Goal: Task Accomplishment & Management: Use online tool/utility

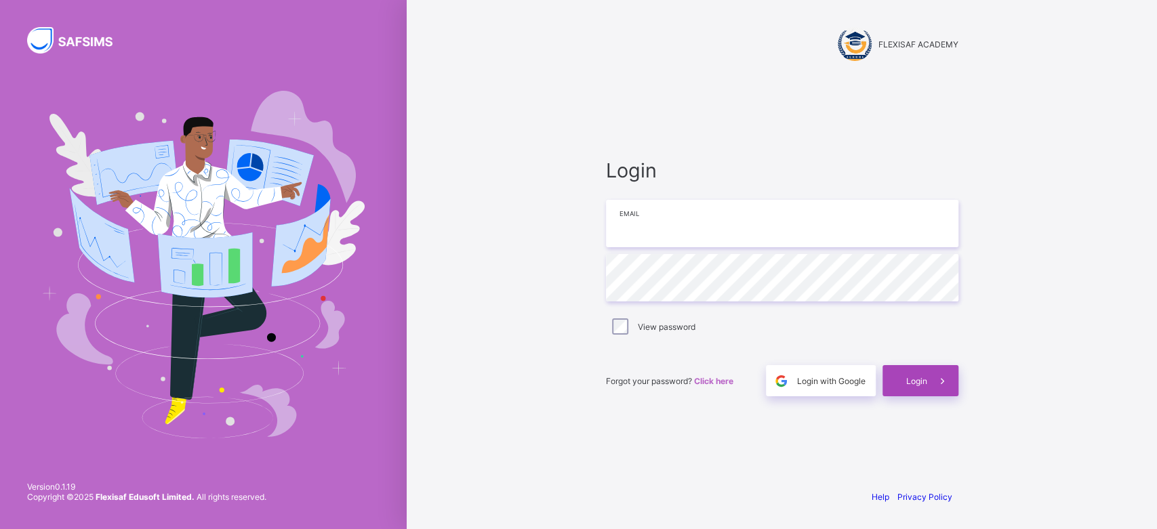
type input "**********"
click at [884, 390] on div "Login" at bounding box center [920, 380] width 76 height 31
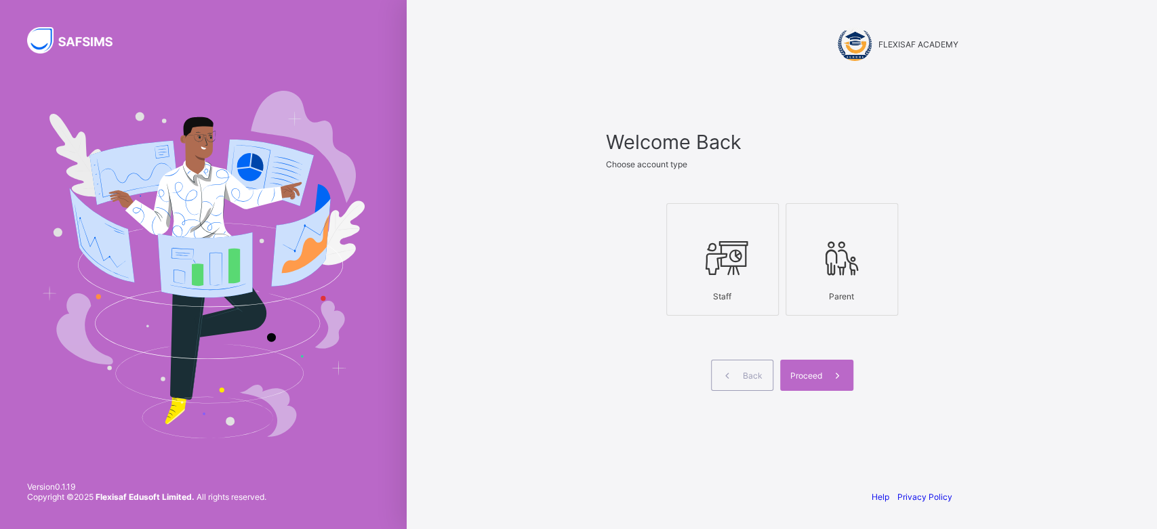
click at [659, 77] on div "Welcome Back Choose account type Staff Parent Back Proceed" at bounding box center [782, 278] width 380 height 402
click at [729, 249] on icon at bounding box center [722, 258] width 47 height 41
click at [808, 392] on div "Welcome Back Choose account type Staff Parent Back Proceed" at bounding box center [782, 277] width 352 height 295
click at [811, 382] on div "Proceed" at bounding box center [816, 375] width 73 height 31
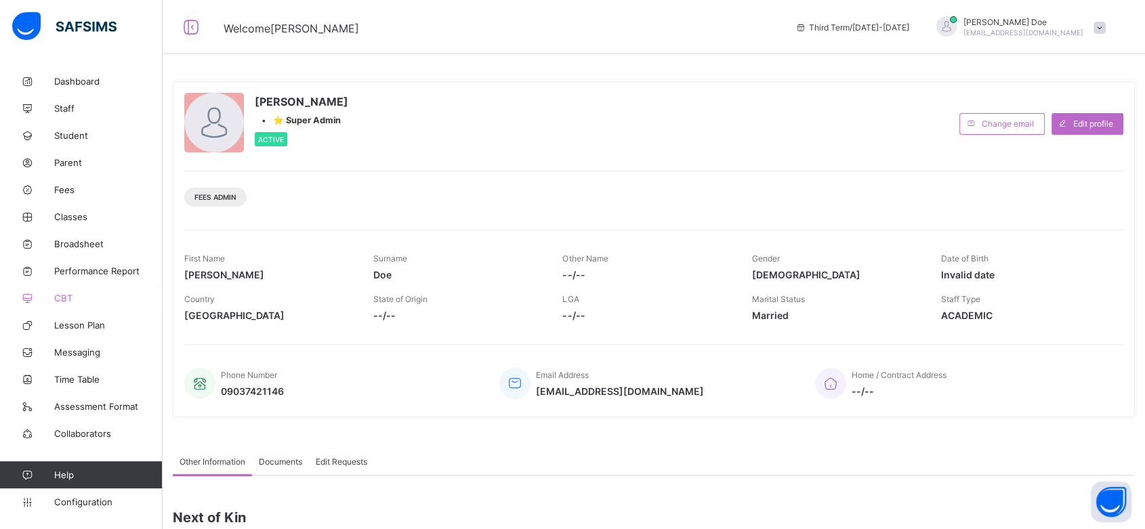
click at [60, 298] on span "CBT" at bounding box center [108, 298] width 108 height 11
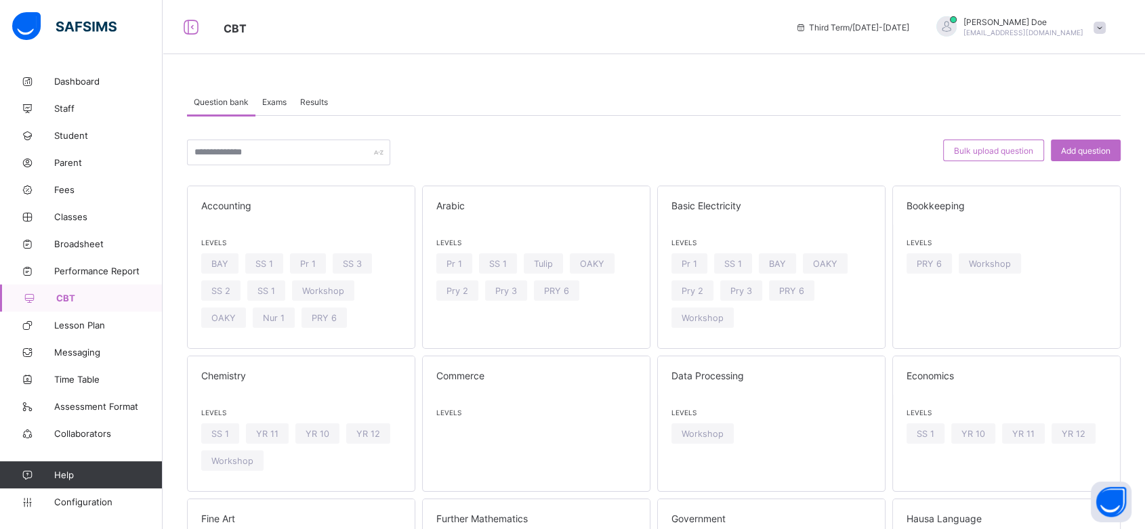
click at [279, 104] on span "Exams" at bounding box center [274, 102] width 24 height 10
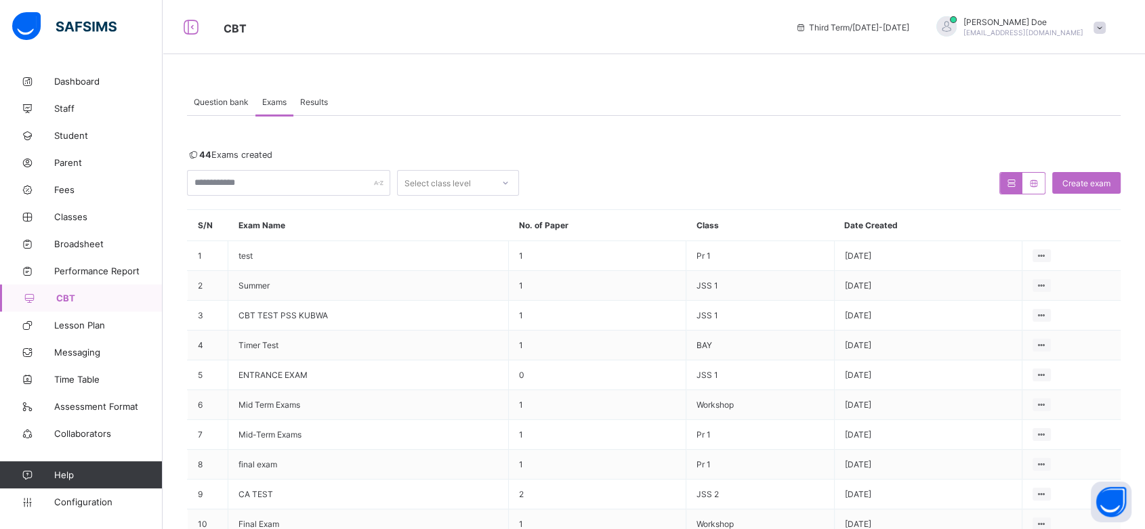
click at [307, 106] on span "Results" at bounding box center [314, 102] width 28 height 10
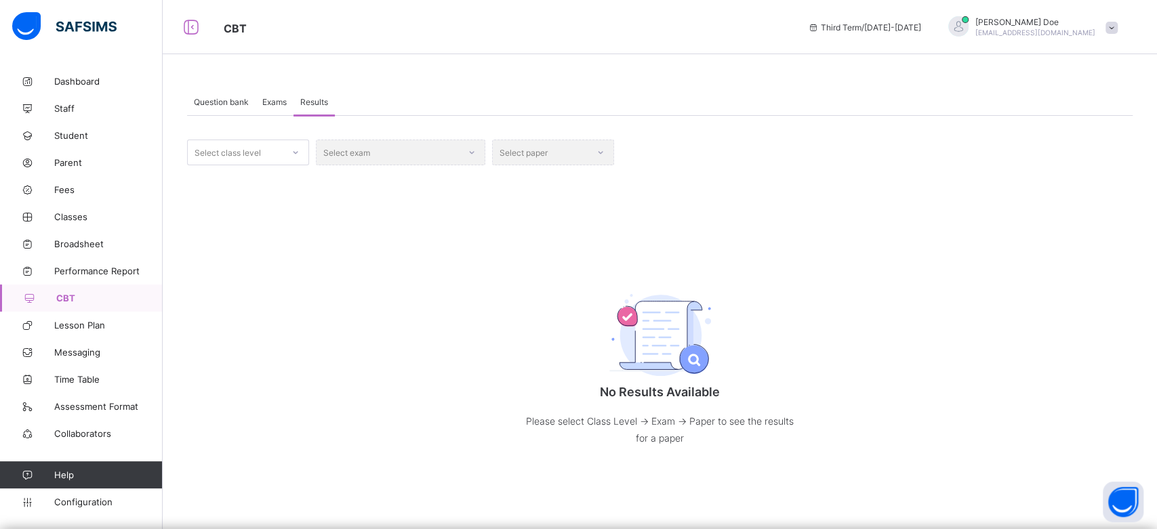
click at [222, 102] on span "Question bank" at bounding box center [221, 102] width 55 height 10
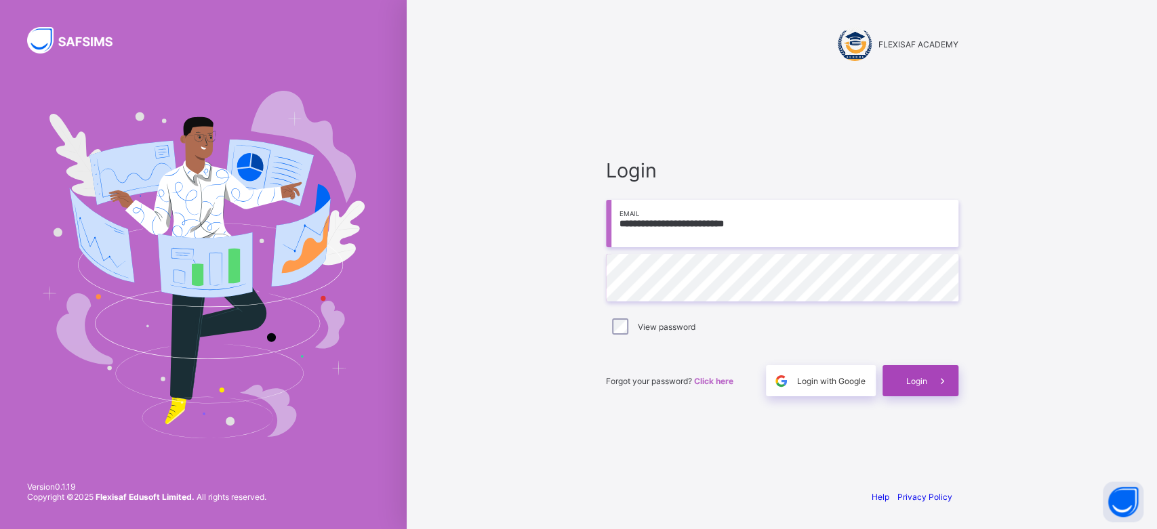
click at [917, 384] on span "Login" at bounding box center [916, 381] width 21 height 10
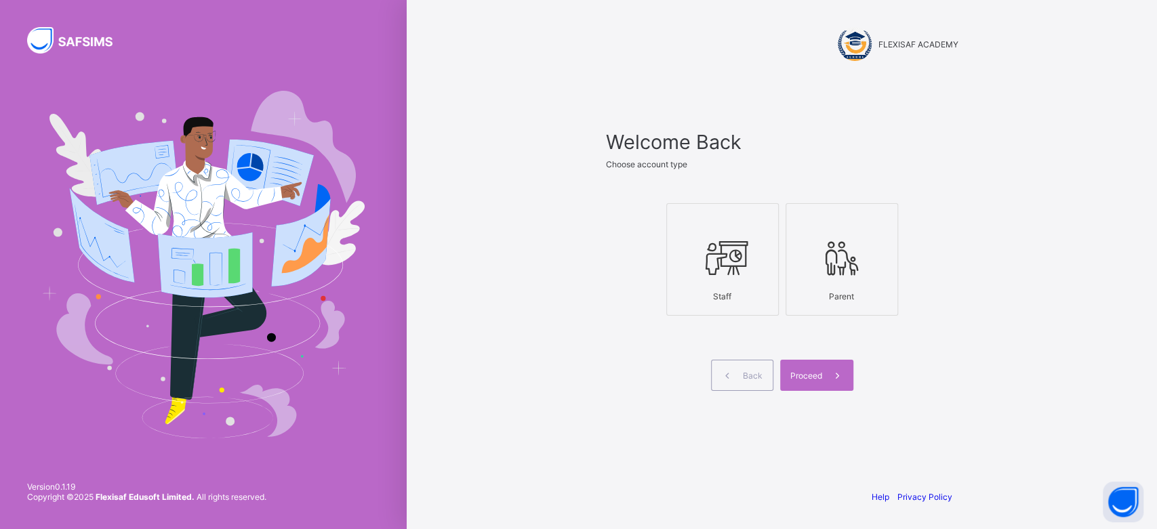
click at [742, 294] on div "Staff" at bounding box center [723, 297] width 98 height 24
click at [805, 377] on span "Proceed" at bounding box center [806, 376] width 32 height 10
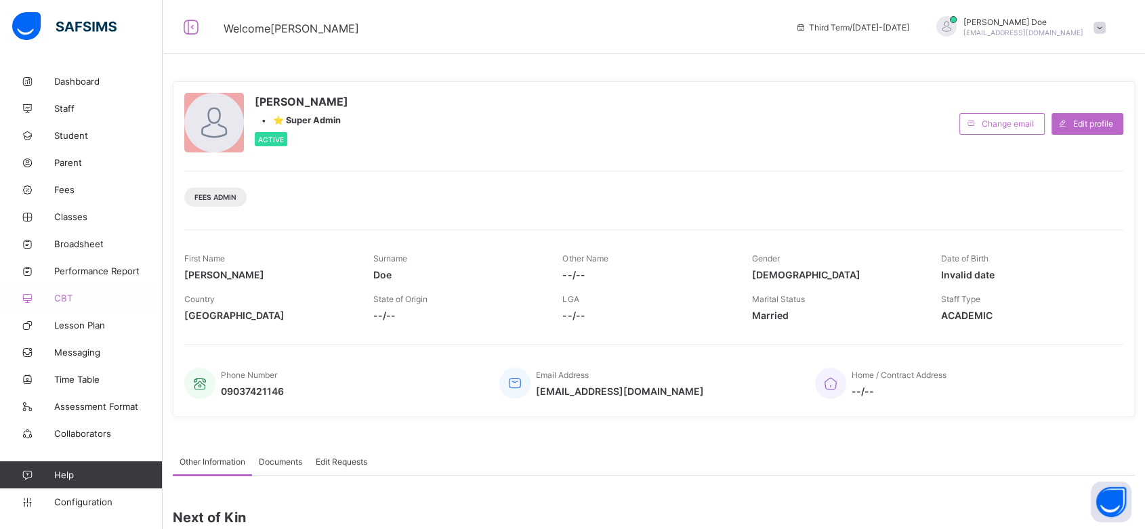
click at [65, 297] on span "CBT" at bounding box center [108, 298] width 108 height 11
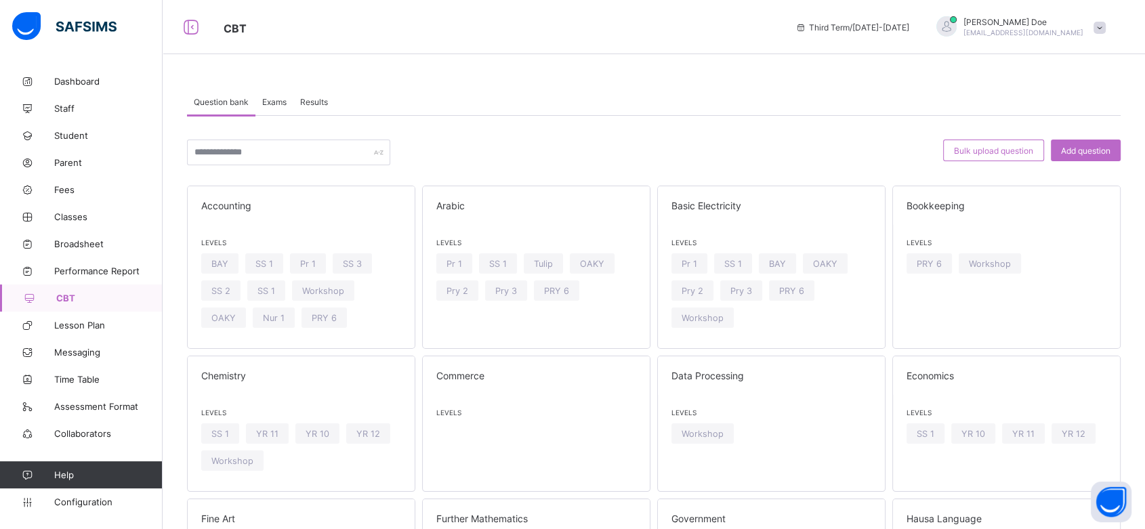
click at [279, 105] on span "Exams" at bounding box center [274, 102] width 24 height 10
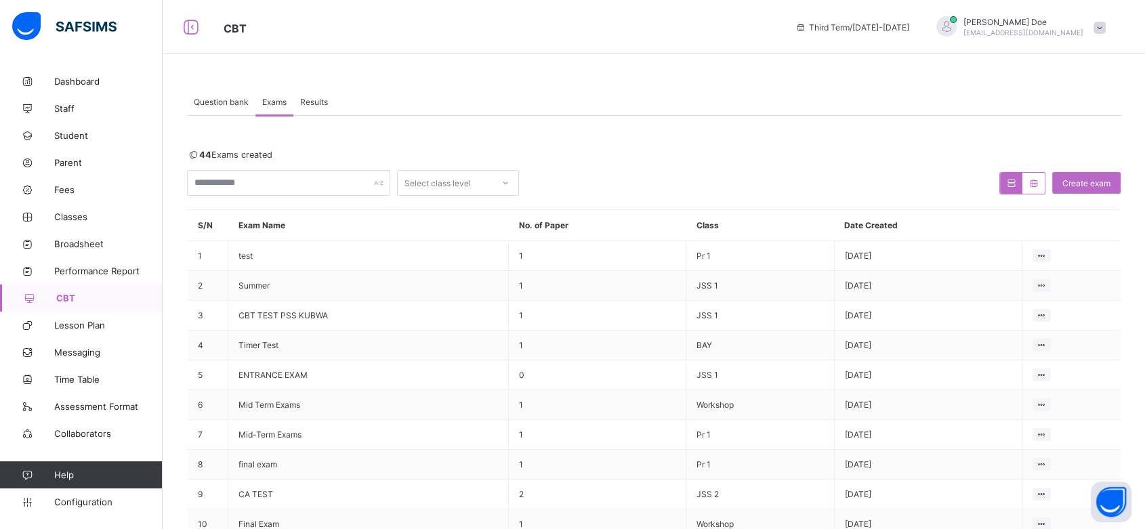
click at [316, 103] on span "Results" at bounding box center [314, 102] width 28 height 10
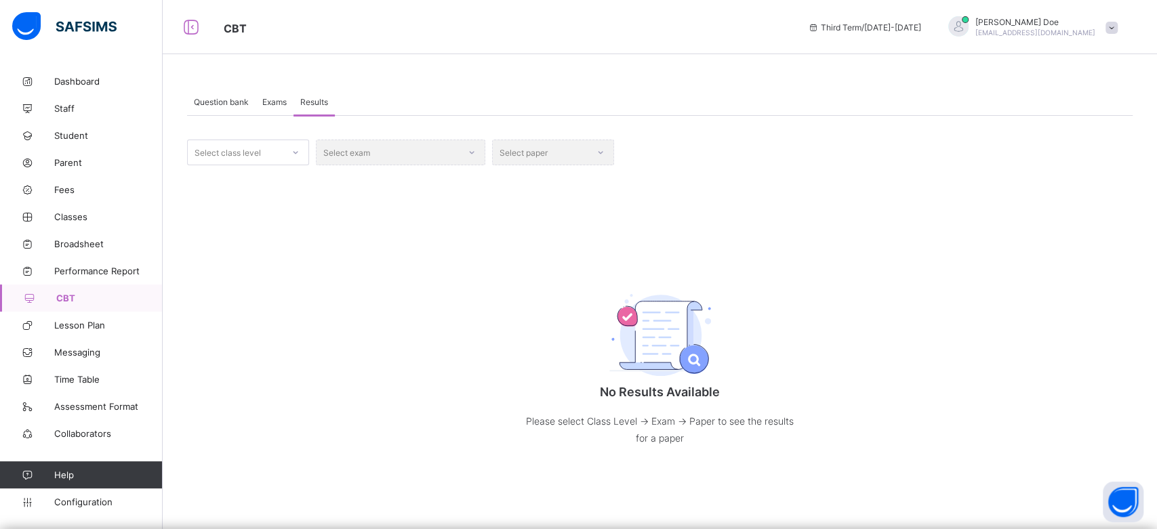
click at [291, 152] on icon at bounding box center [295, 153] width 8 height 14
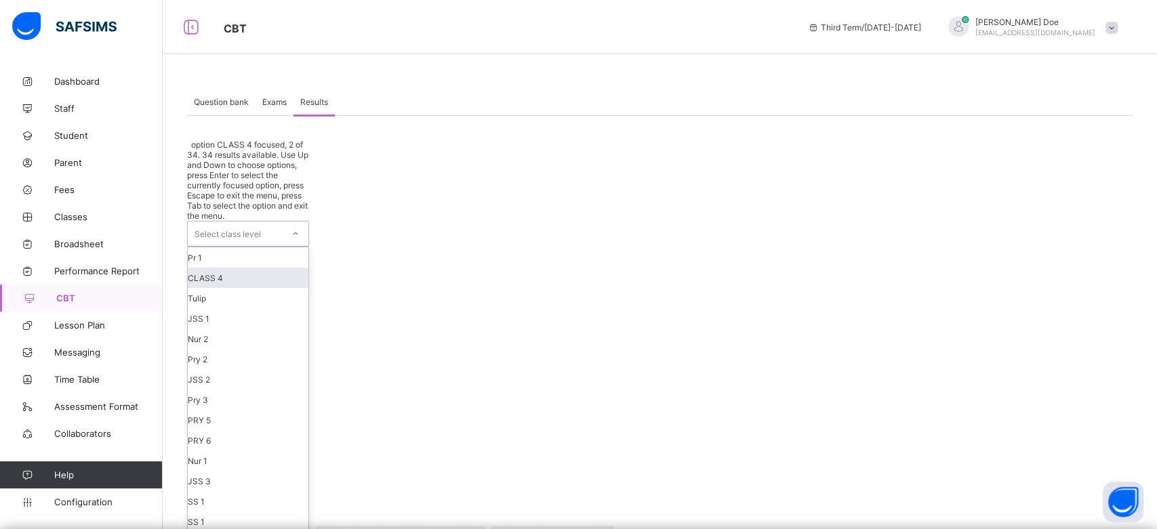
click at [256, 268] on div "CLASS 4" at bounding box center [248, 278] width 121 height 20
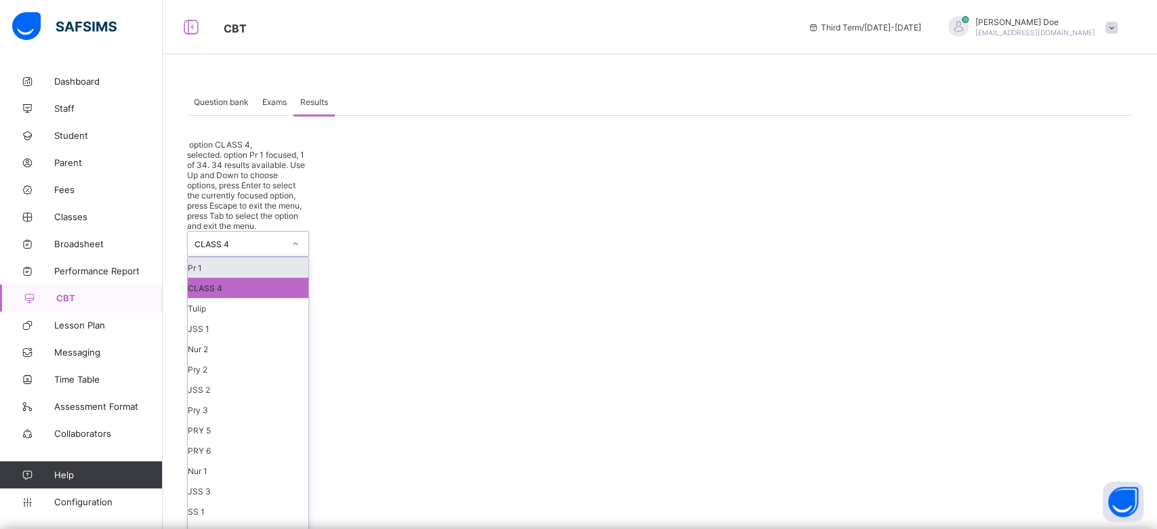
click at [293, 233] on div at bounding box center [295, 244] width 23 height 22
click at [258, 258] on div "Pr 1" at bounding box center [248, 268] width 121 height 20
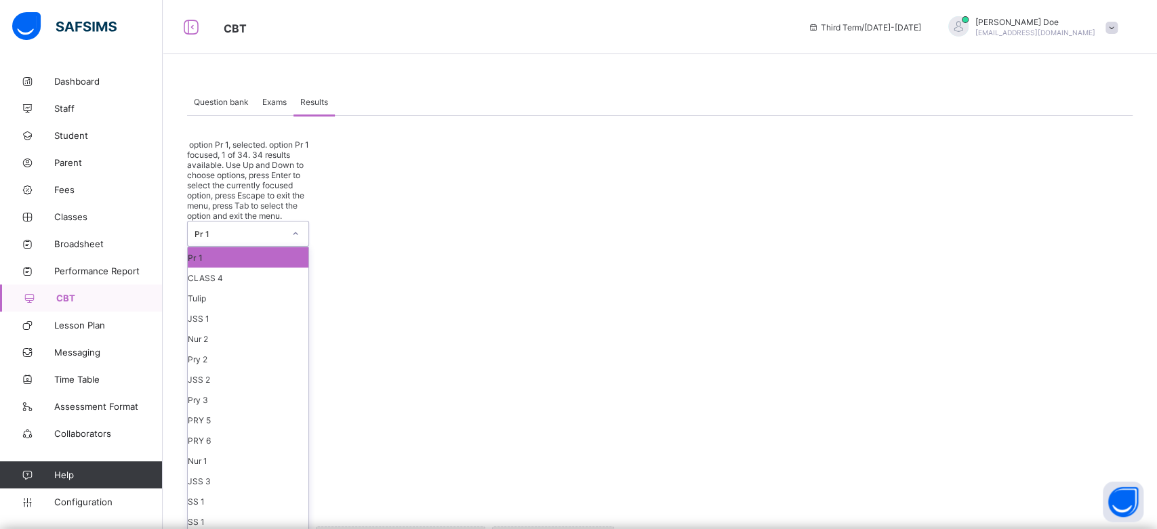
click at [297, 227] on icon at bounding box center [295, 234] width 8 height 14
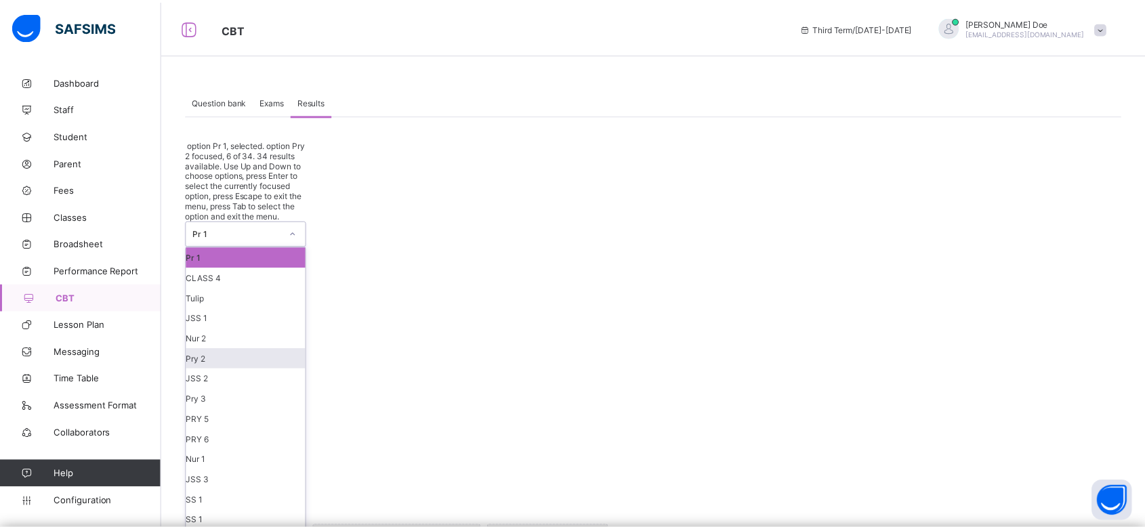
scroll to position [493, 0]
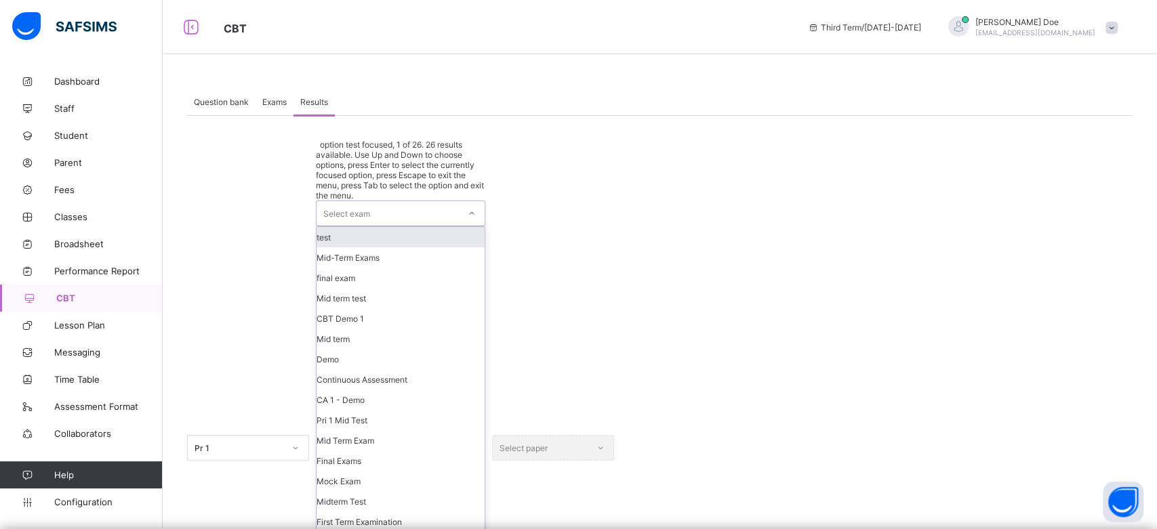
click at [437, 201] on div "Select exam" at bounding box center [387, 213] width 142 height 24
click at [432, 227] on div "test" at bounding box center [400, 237] width 168 height 20
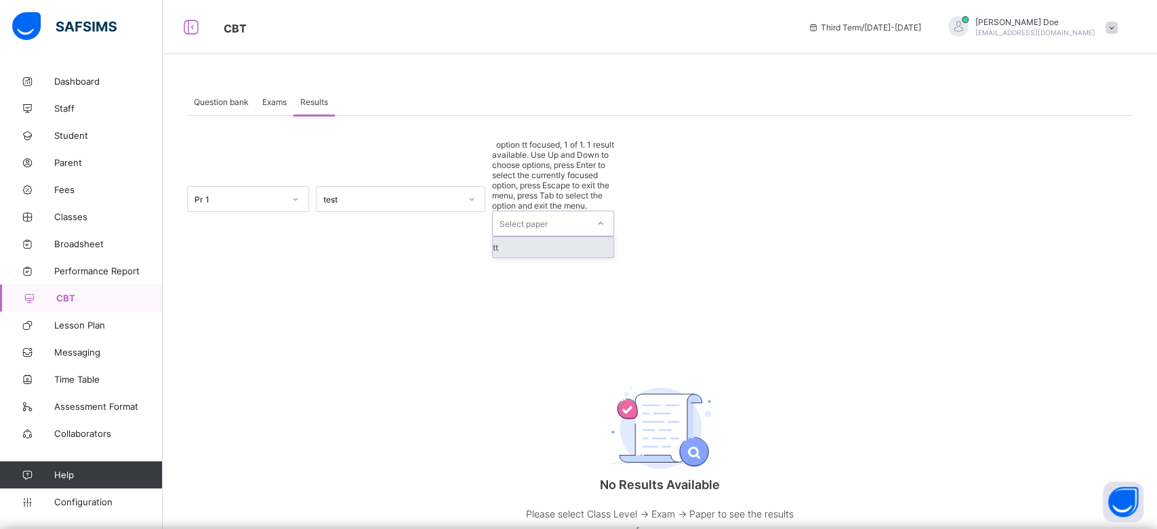
click at [558, 211] on div "Select paper" at bounding box center [540, 223] width 95 height 24
click at [552, 237] on div "tt" at bounding box center [553, 247] width 121 height 20
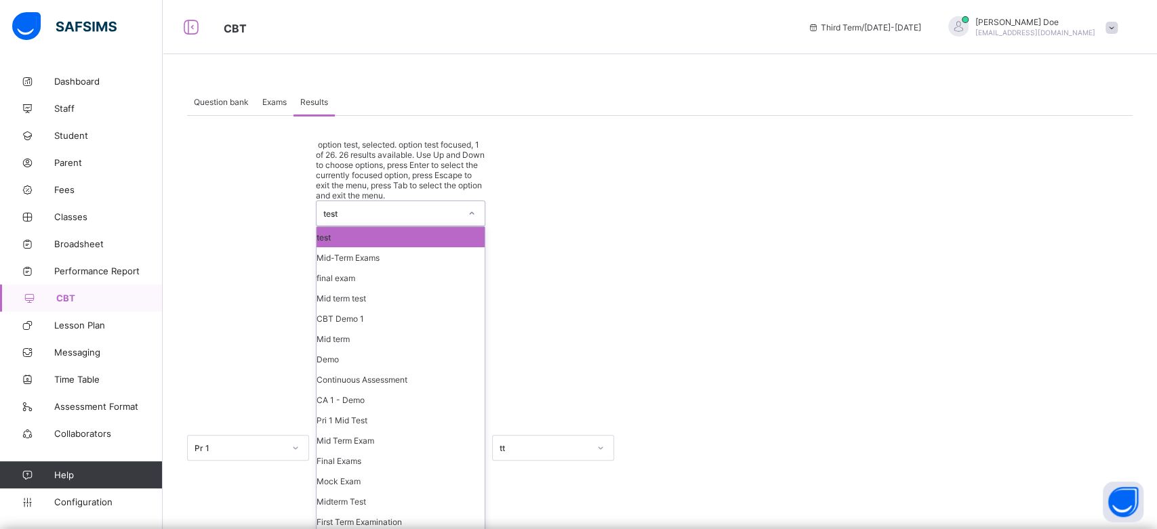
click at [439, 209] on div "test" at bounding box center [391, 214] width 137 height 10
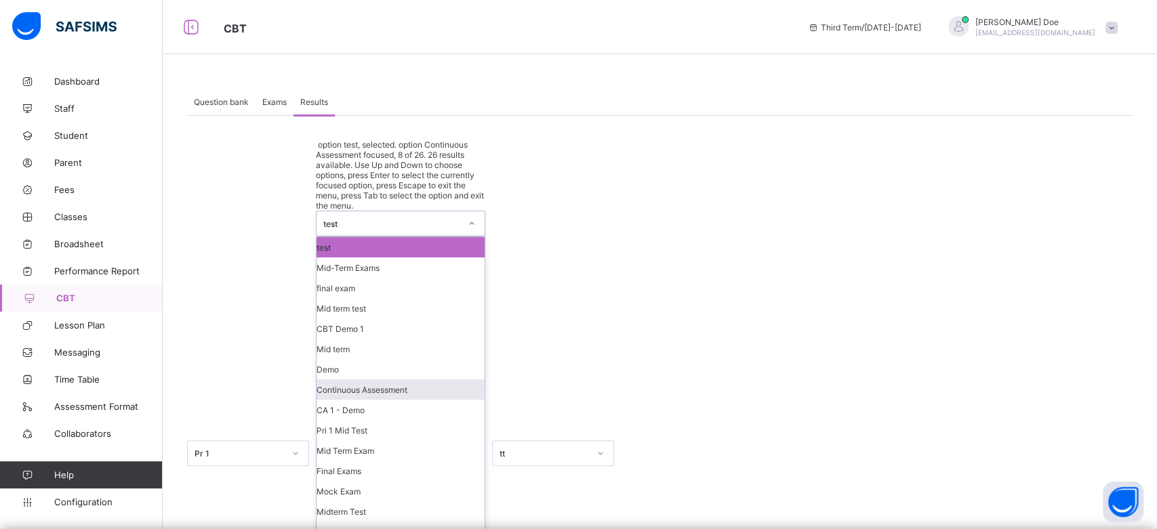
click at [416, 380] on div "Continuous Assessment" at bounding box center [400, 390] width 168 height 20
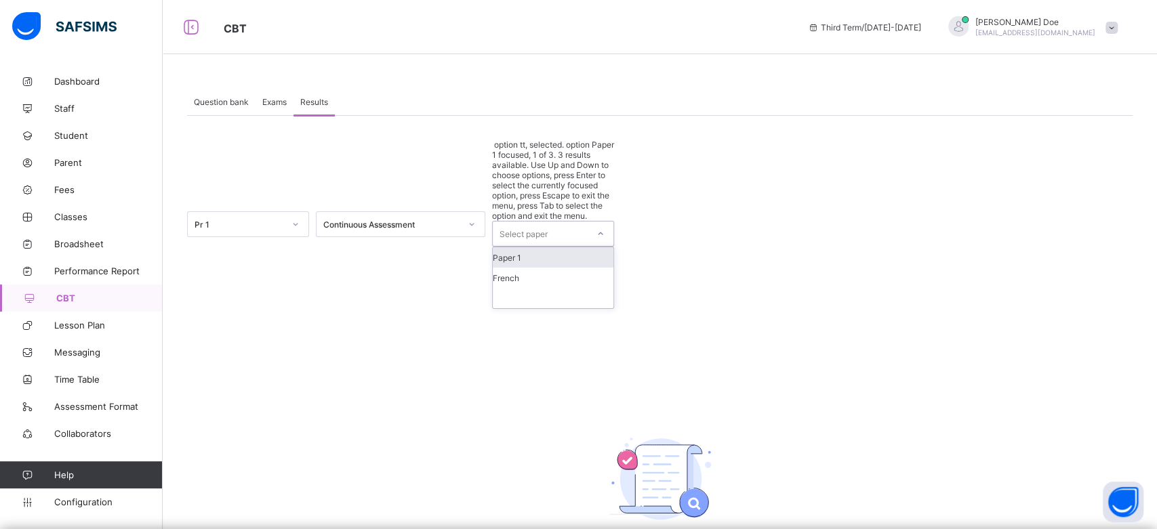
click at [574, 222] on div "Select paper" at bounding box center [540, 234] width 95 height 24
click at [560, 247] on div "Paper 1" at bounding box center [553, 257] width 121 height 20
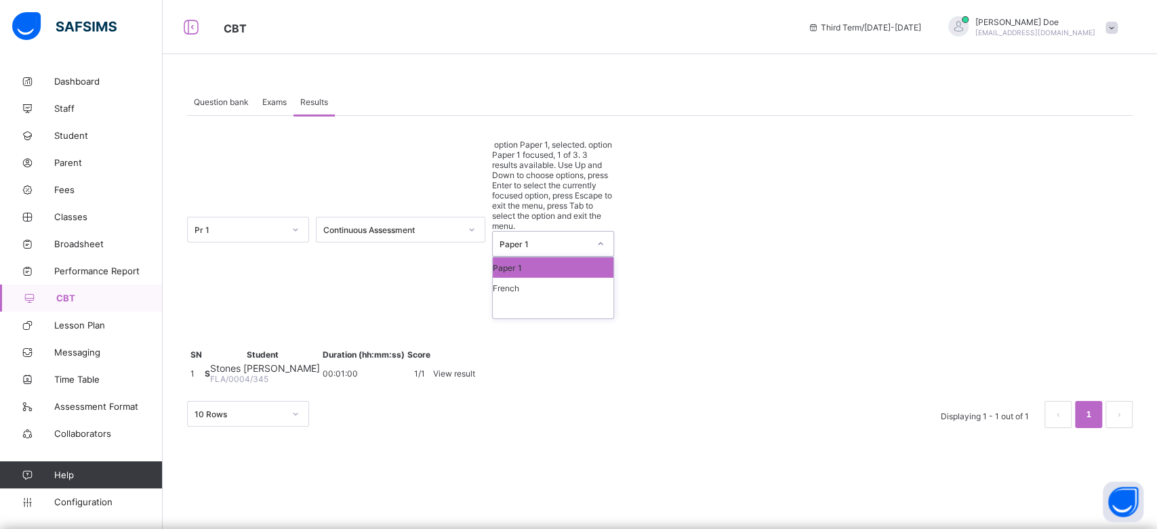
click at [580, 239] on div "Paper 1" at bounding box center [543, 244] width 89 height 10
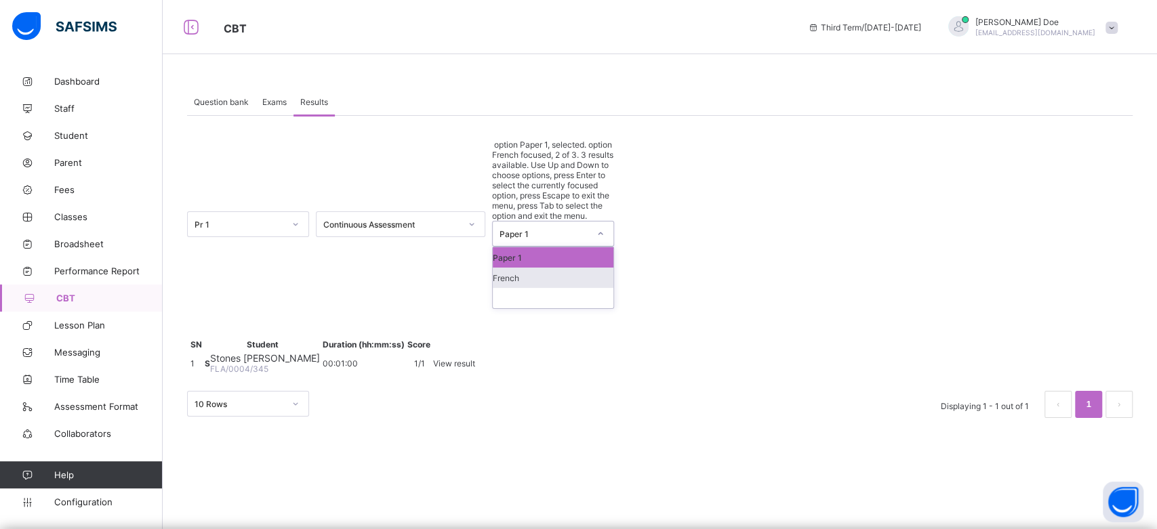
click at [565, 268] on div "French" at bounding box center [553, 278] width 121 height 20
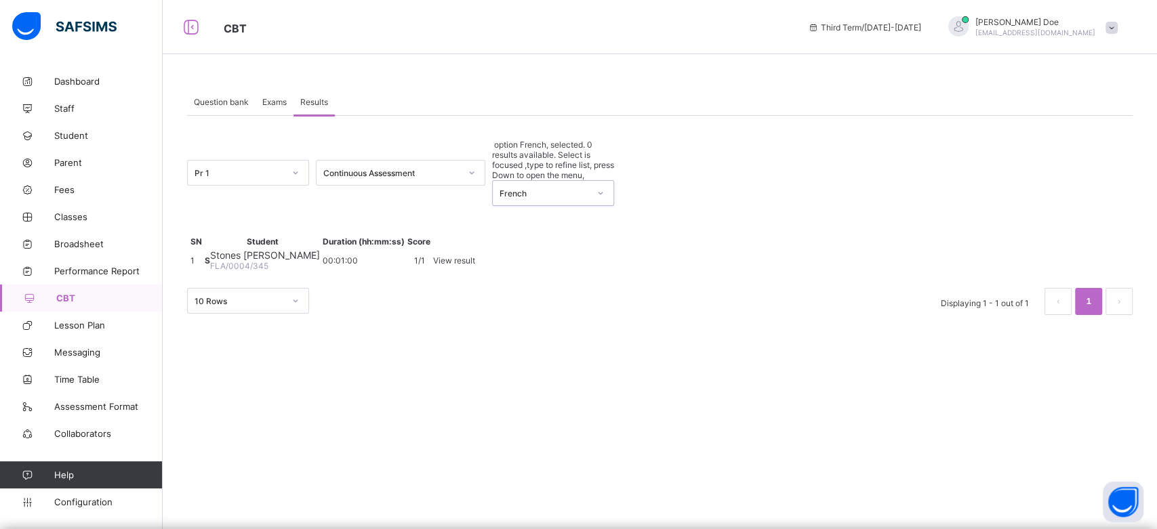
click at [228, 102] on span "Question bank" at bounding box center [221, 102] width 55 height 10
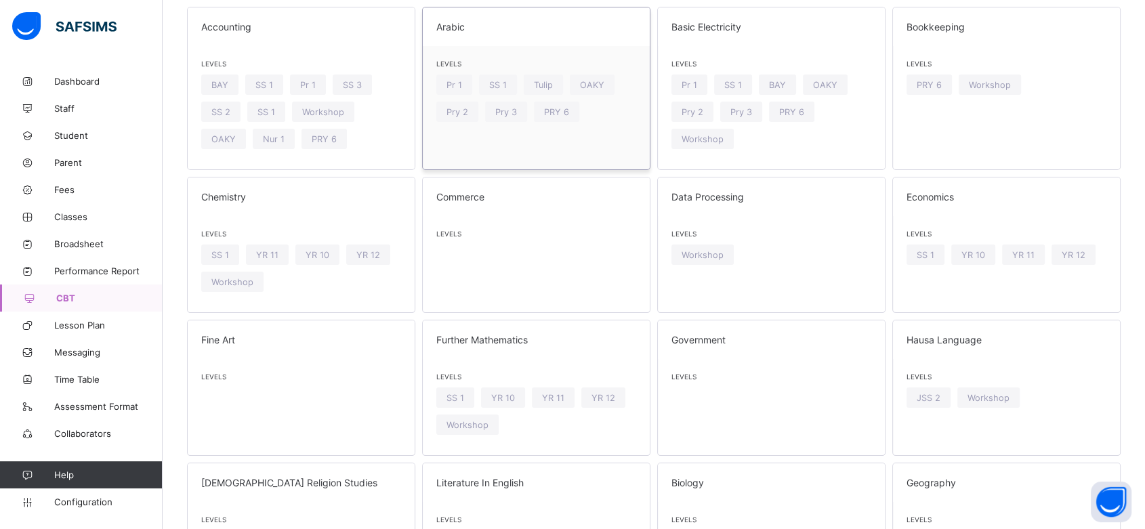
scroll to position [0, 0]
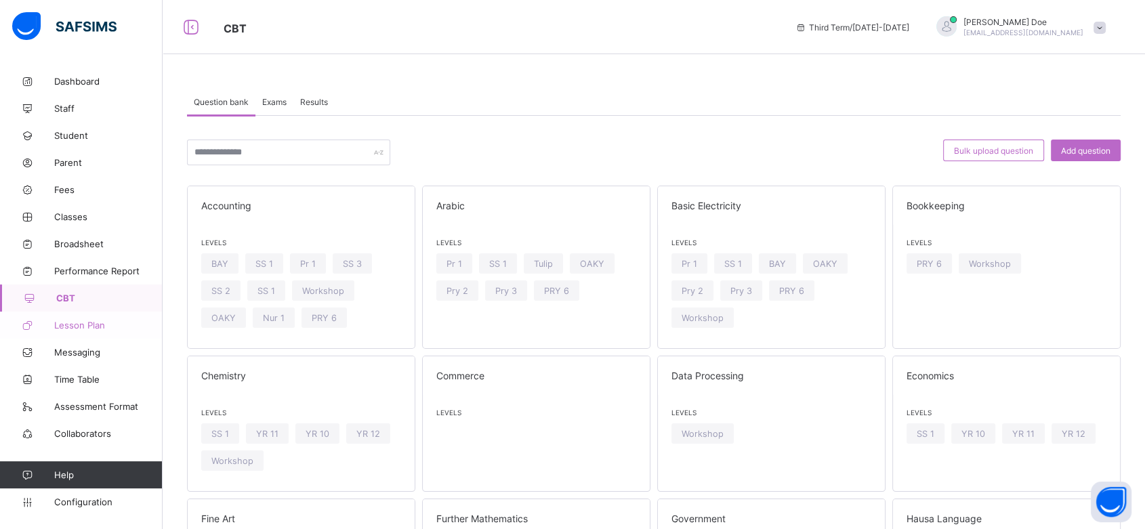
click at [81, 327] on span "Lesson Plan" at bounding box center [108, 325] width 108 height 11
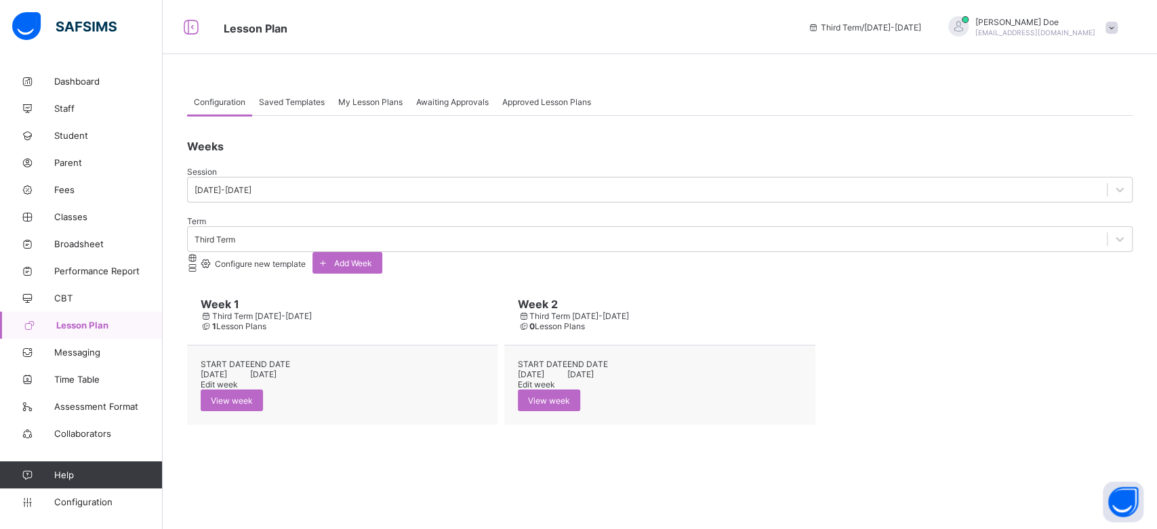
click at [290, 110] on div "Saved Templates" at bounding box center [291, 101] width 79 height 27
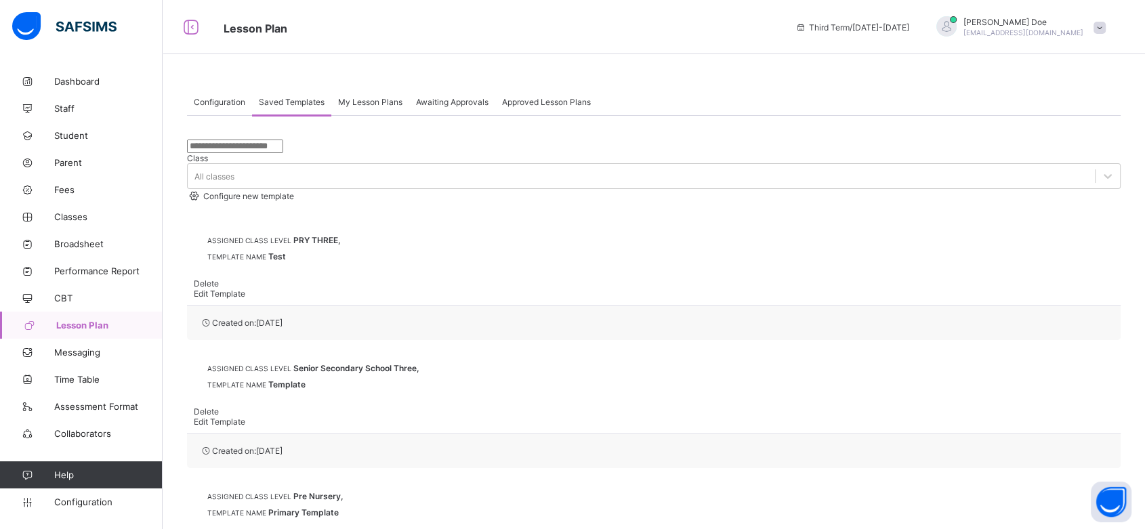
click at [231, 106] on span "Configuration" at bounding box center [220, 102] width 52 height 10
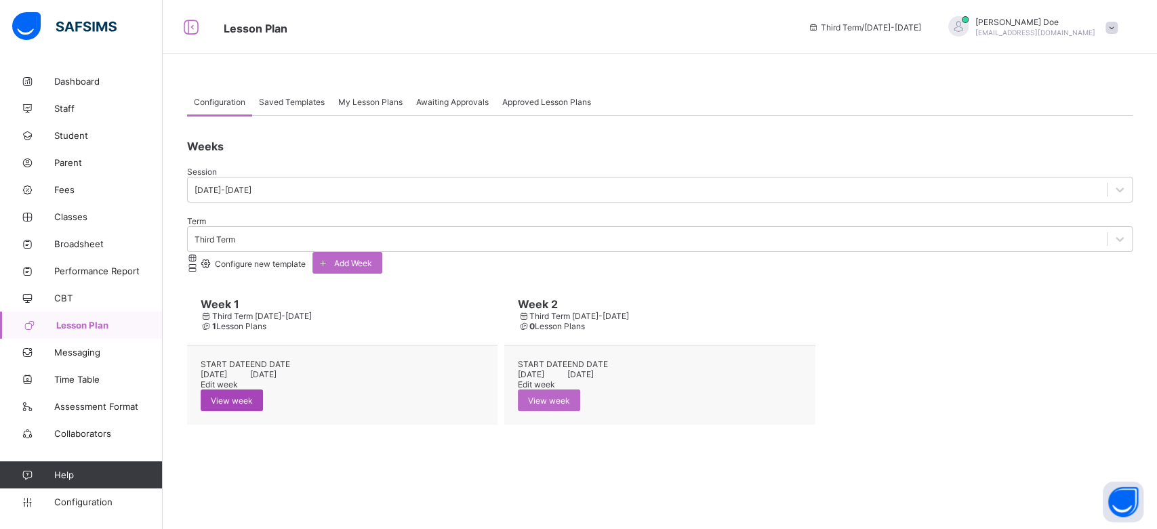
click at [253, 396] on span "View week" at bounding box center [232, 401] width 42 height 10
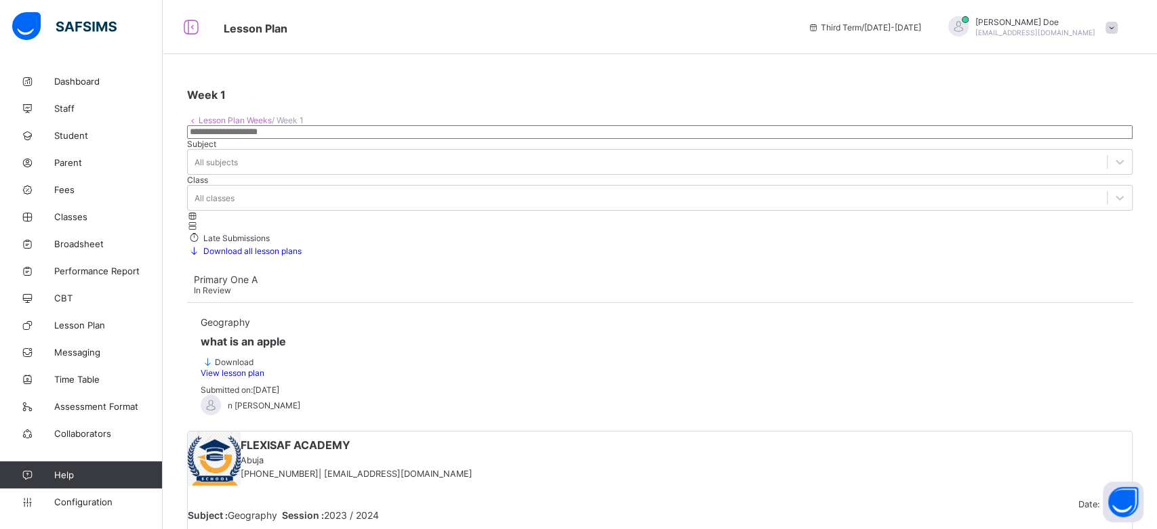
click at [230, 118] on link "Lesson Plan Weeks" at bounding box center [235, 120] width 73 height 10
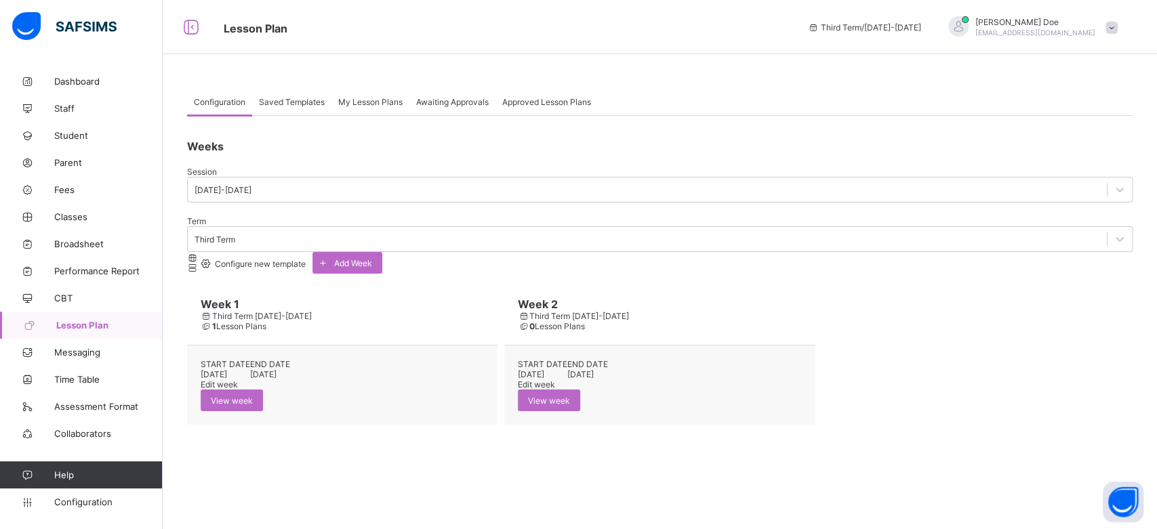
click at [590, 69] on div "Configuration Saved Templates My Lesson Plans Awaiting Approvals Approved Lesso…" at bounding box center [660, 262] width 994 height 388
click at [253, 396] on span "View week" at bounding box center [232, 401] width 42 height 10
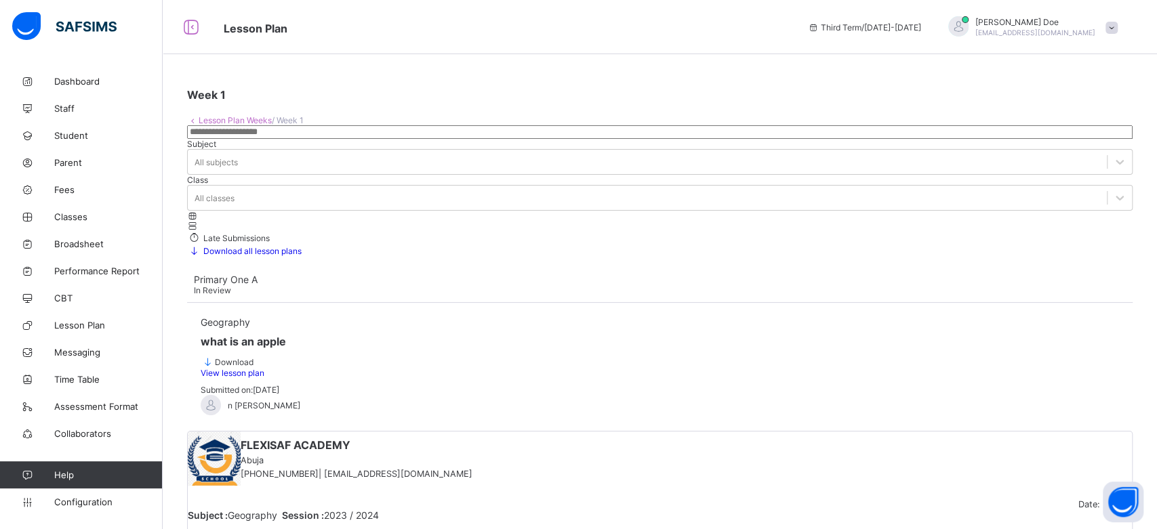
click at [270, 233] on span "Late Submissions" at bounding box center [235, 238] width 68 height 10
click at [89, 502] on span "Configuration" at bounding box center [108, 502] width 108 height 11
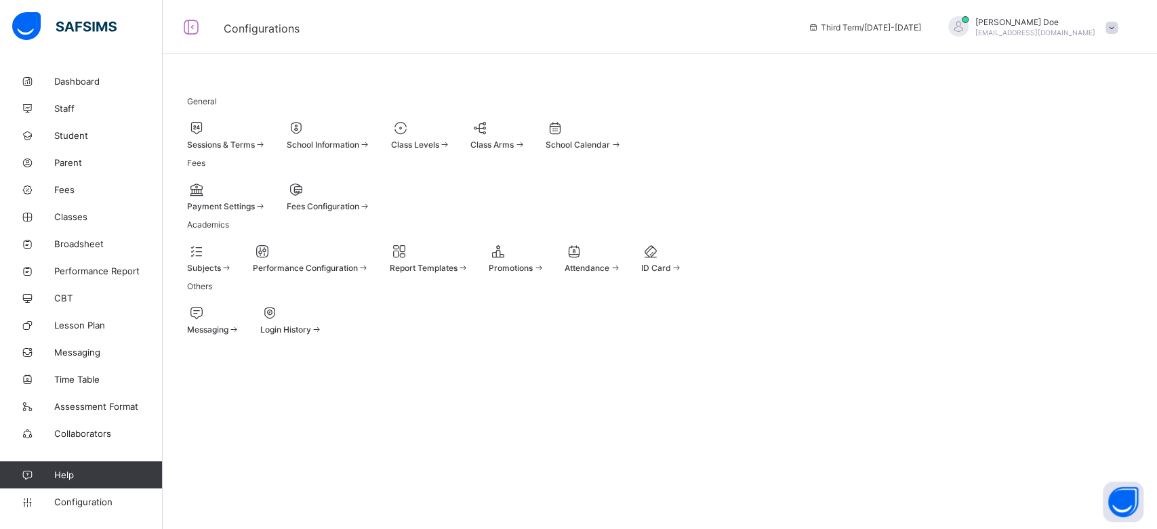
click at [266, 136] on span at bounding box center [226, 137] width 79 height 3
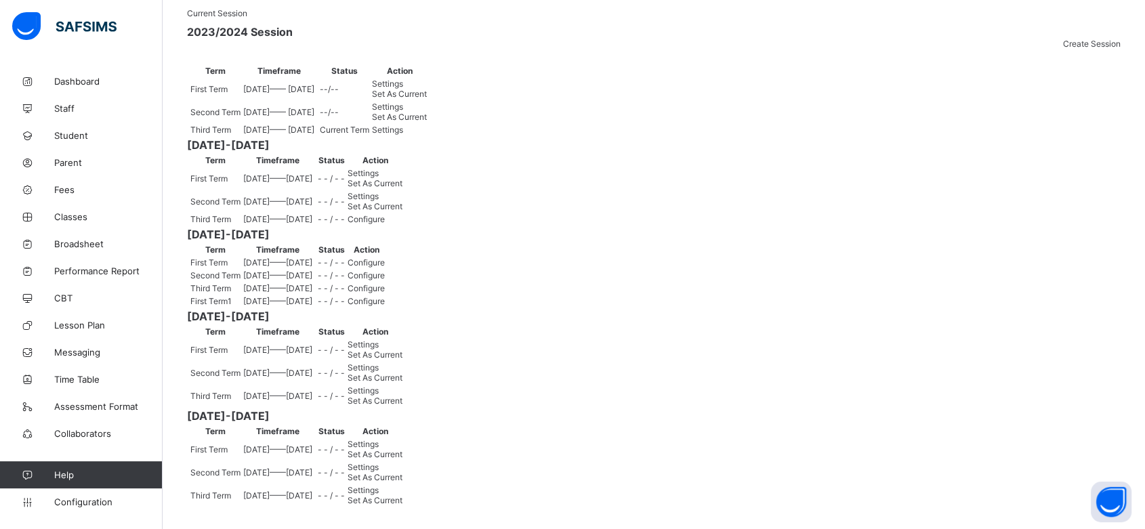
scroll to position [623, 0]
click at [403, 406] on span "Set As Current" at bounding box center [375, 401] width 55 height 10
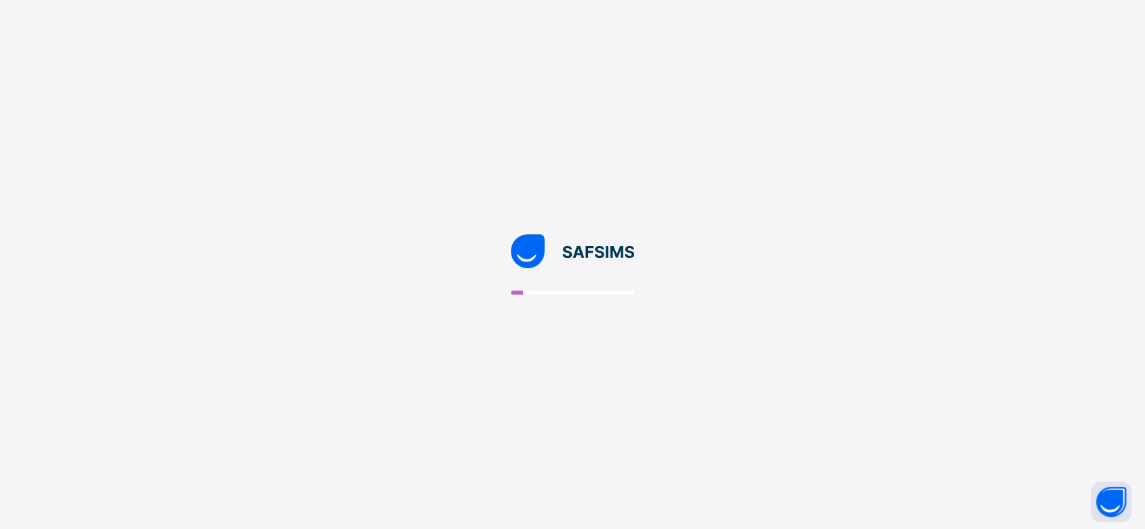
scroll to position [0, 0]
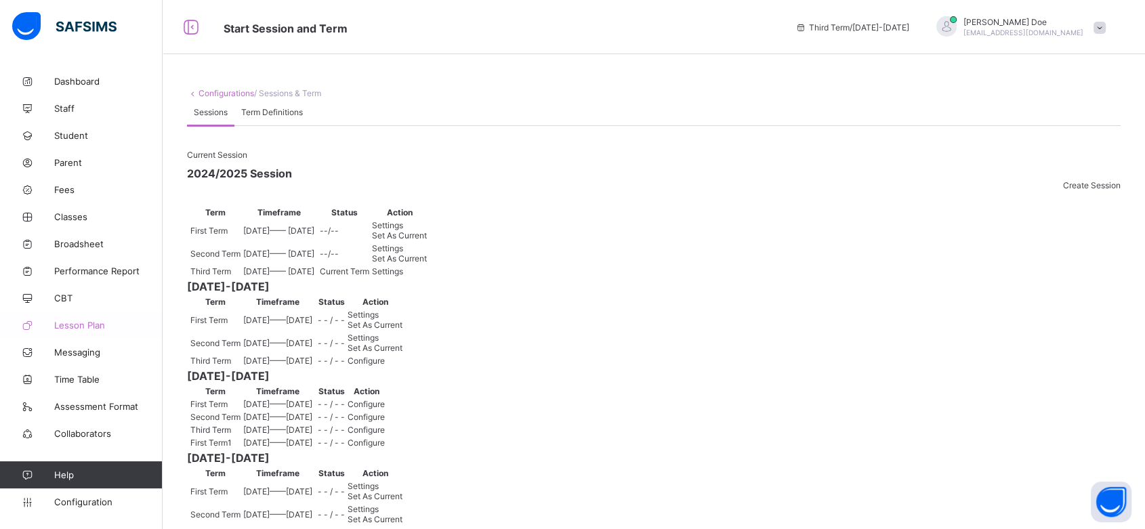
click at [85, 330] on span "Lesson Plan" at bounding box center [108, 325] width 108 height 11
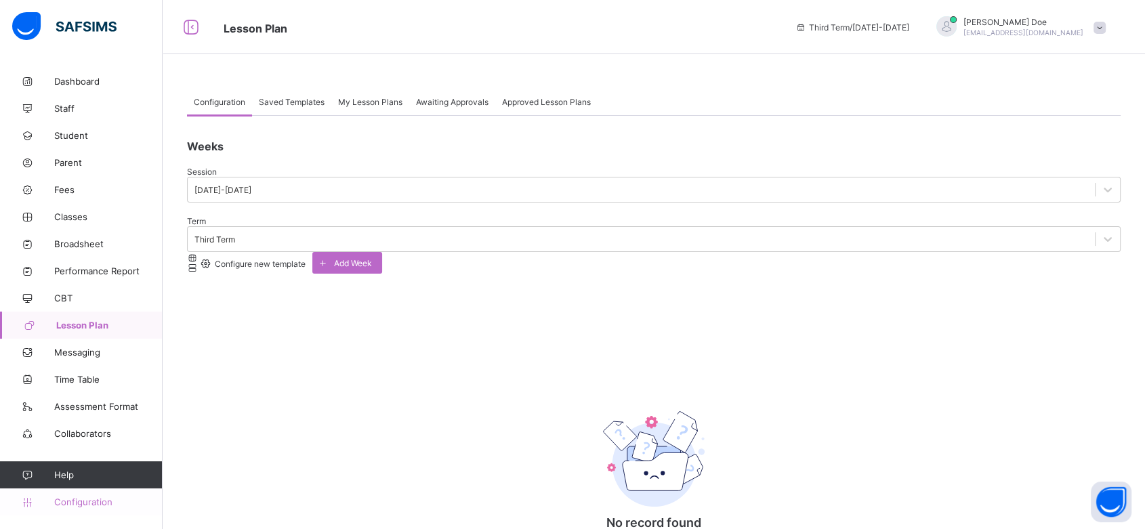
click at [86, 503] on span "Configuration" at bounding box center [108, 502] width 108 height 11
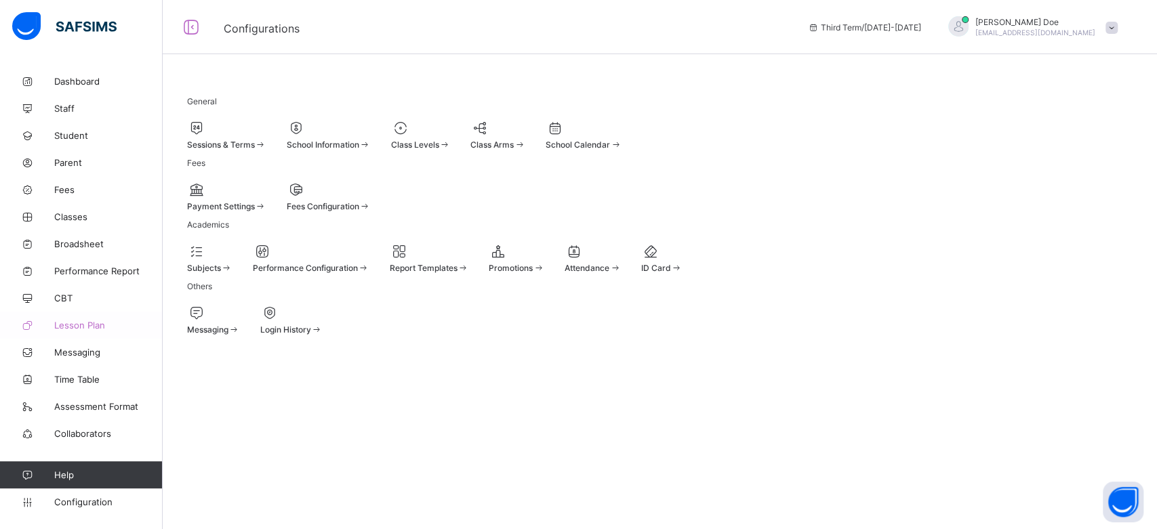
click at [96, 330] on span "Lesson Plan" at bounding box center [108, 325] width 108 height 11
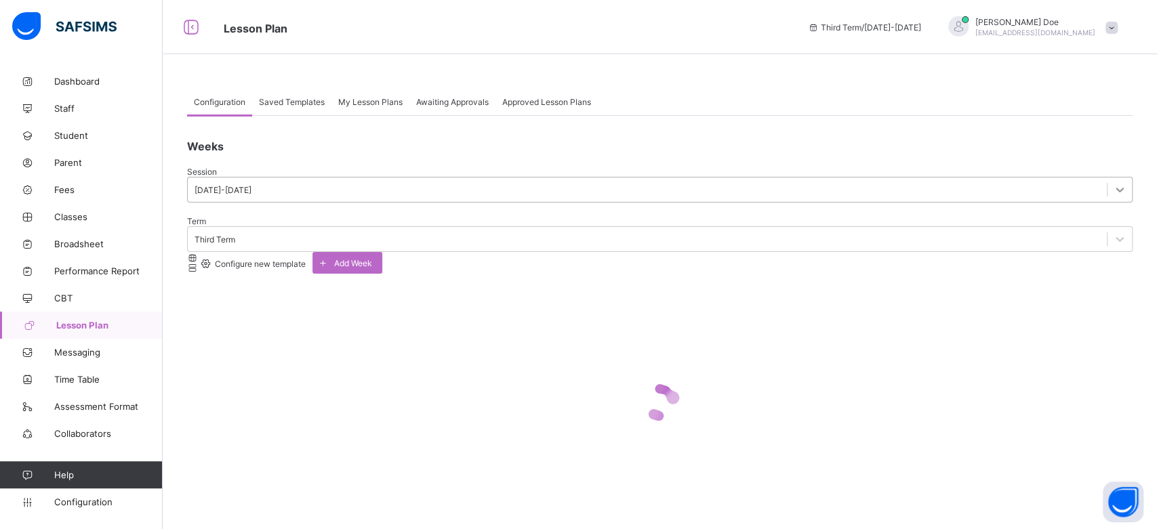
click at [1107, 197] on div at bounding box center [1119, 190] width 24 height 24
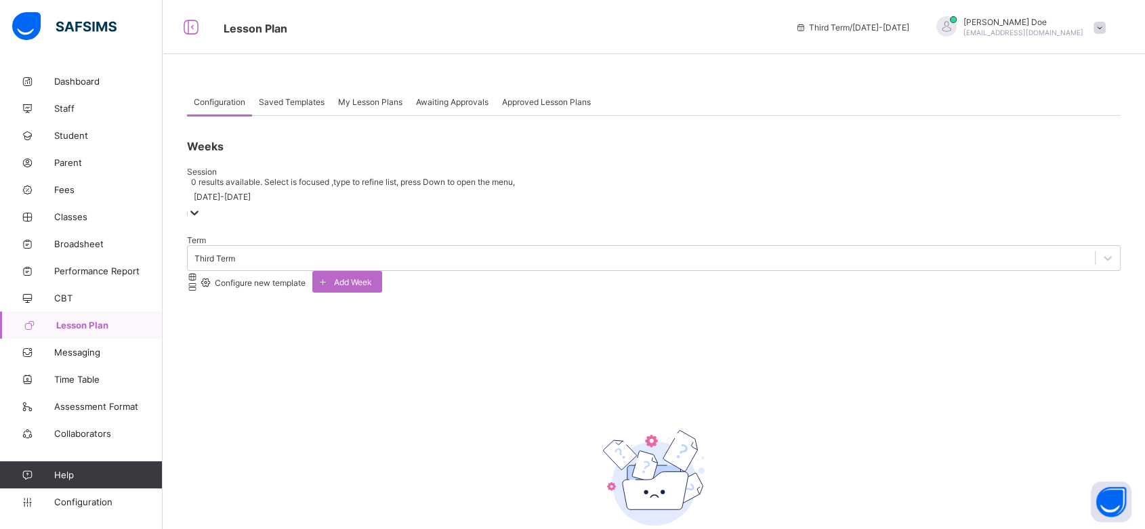
click at [201, 206] on div at bounding box center [195, 214] width 14 height 16
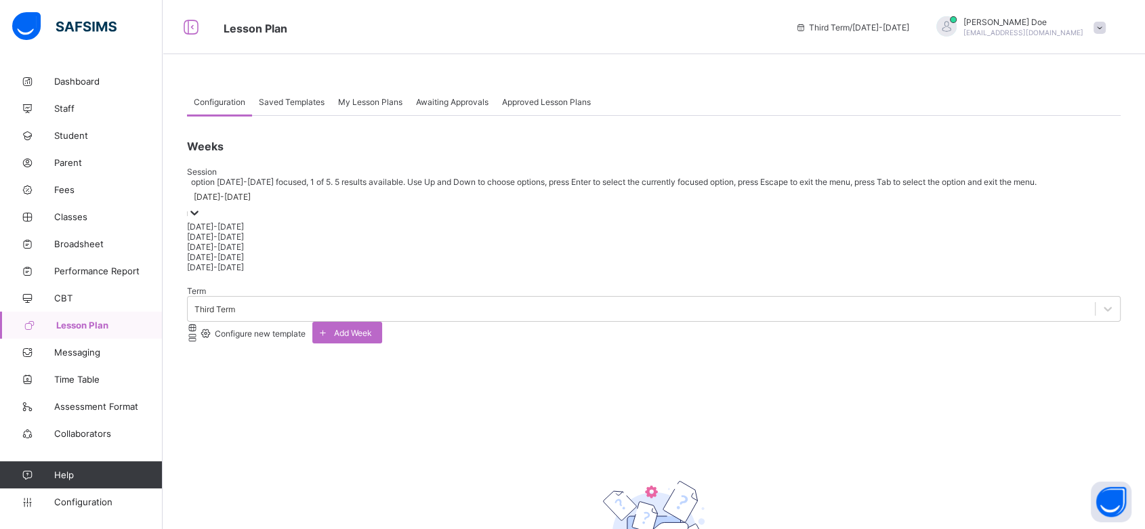
click at [201, 206] on div at bounding box center [195, 214] width 14 height 16
click at [249, 262] on div "2023-2024" at bounding box center [654, 257] width 934 height 10
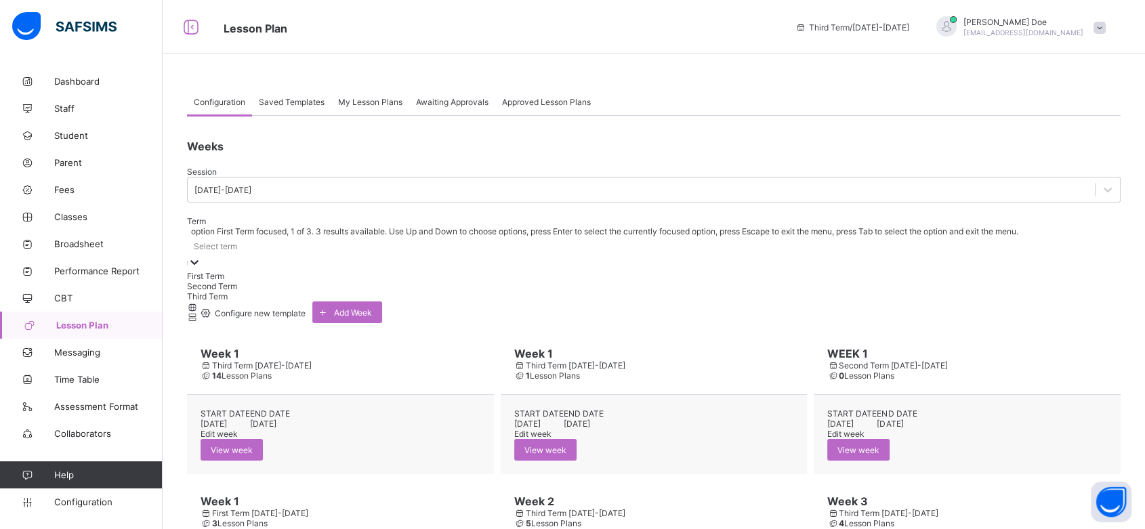
click at [401, 237] on div "Select term" at bounding box center [654, 246] width 934 height 19
click at [391, 281] on div "Second Term" at bounding box center [654, 286] width 934 height 10
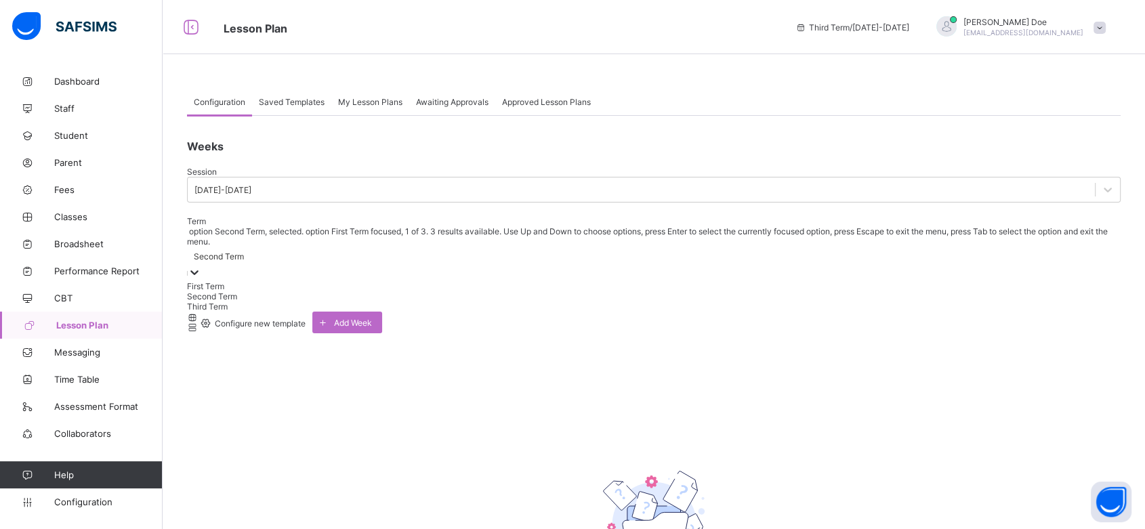
click at [244, 251] on div "Second Term" at bounding box center [219, 256] width 50 height 10
click at [385, 281] on div "First Term" at bounding box center [654, 286] width 934 height 10
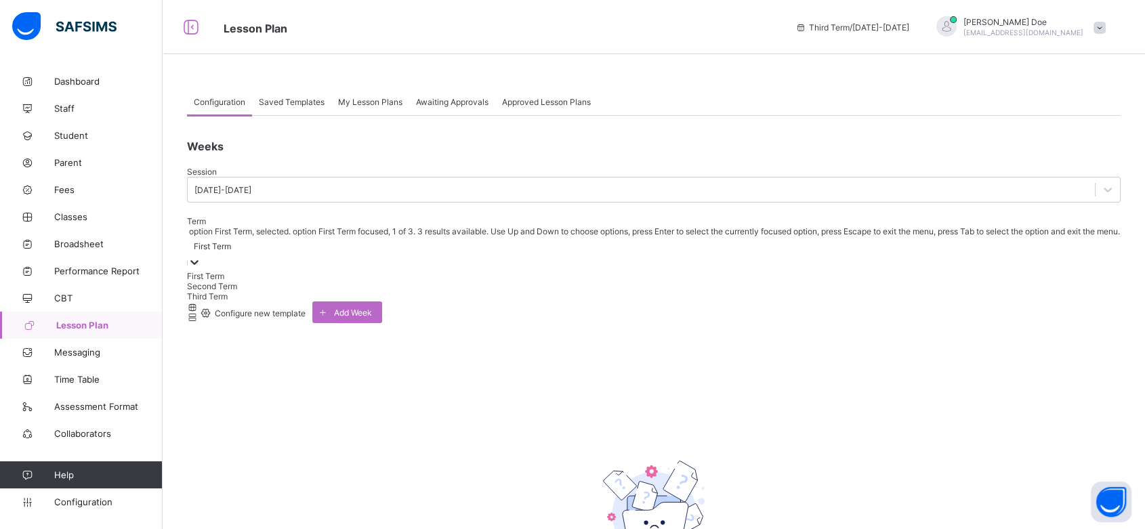
click at [201, 256] on div at bounding box center [195, 264] width 14 height 16
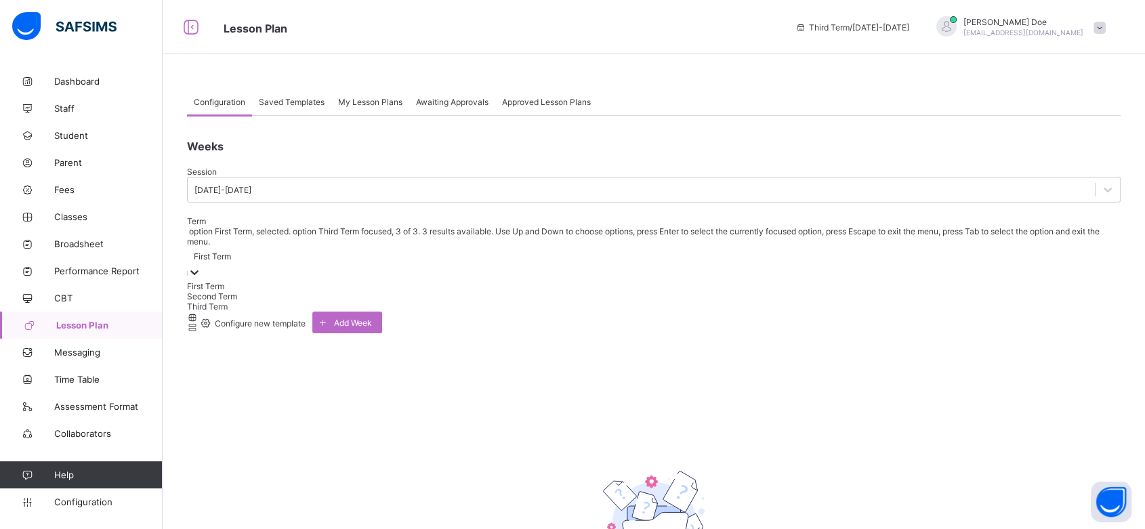
click at [399, 302] on div "Third Term" at bounding box center [654, 307] width 934 height 10
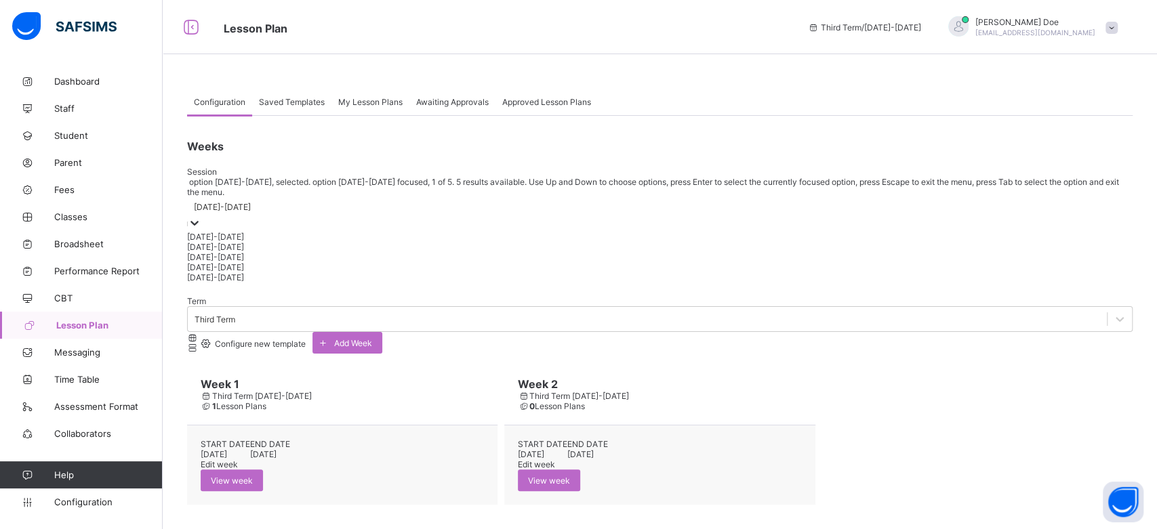
click at [201, 216] on div at bounding box center [195, 224] width 14 height 16
click at [255, 283] on div "2022-2023" at bounding box center [659, 277] width 945 height 10
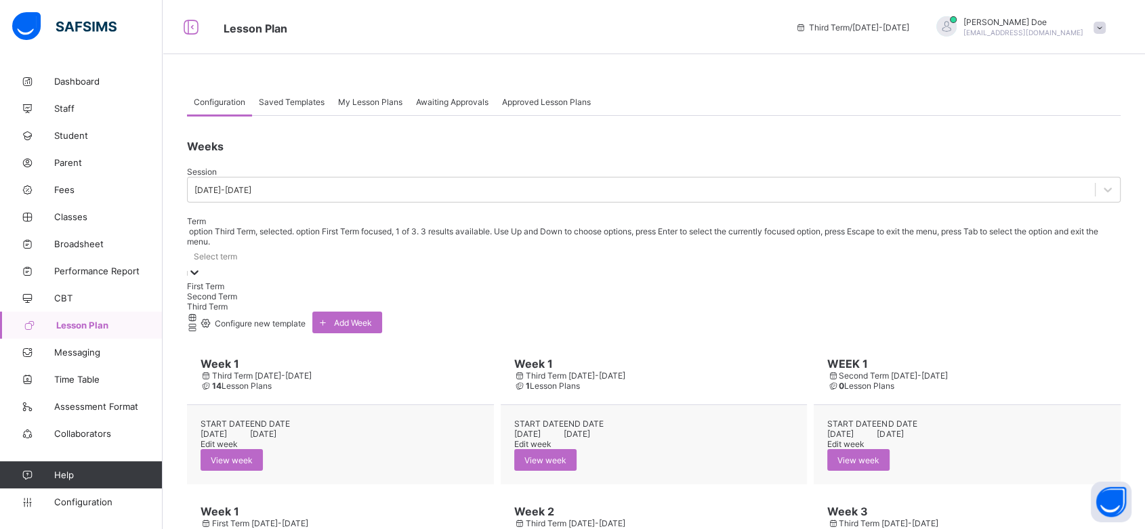
click at [392, 247] on div "Select term" at bounding box center [654, 256] width 934 height 19
click at [380, 281] on div "First Term" at bounding box center [654, 286] width 934 height 10
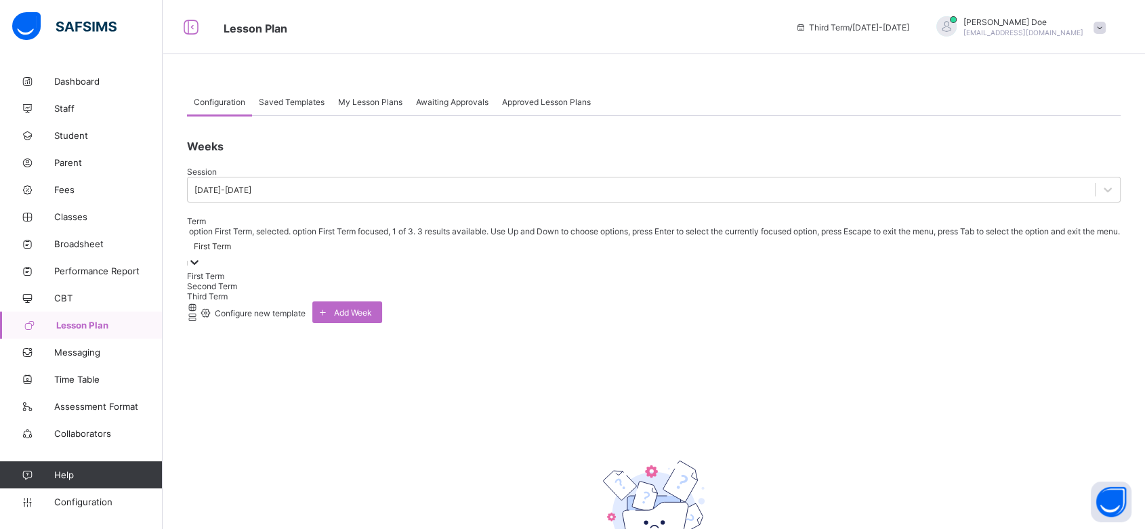
click at [231, 241] on div "First Term" at bounding box center [212, 246] width 37 height 10
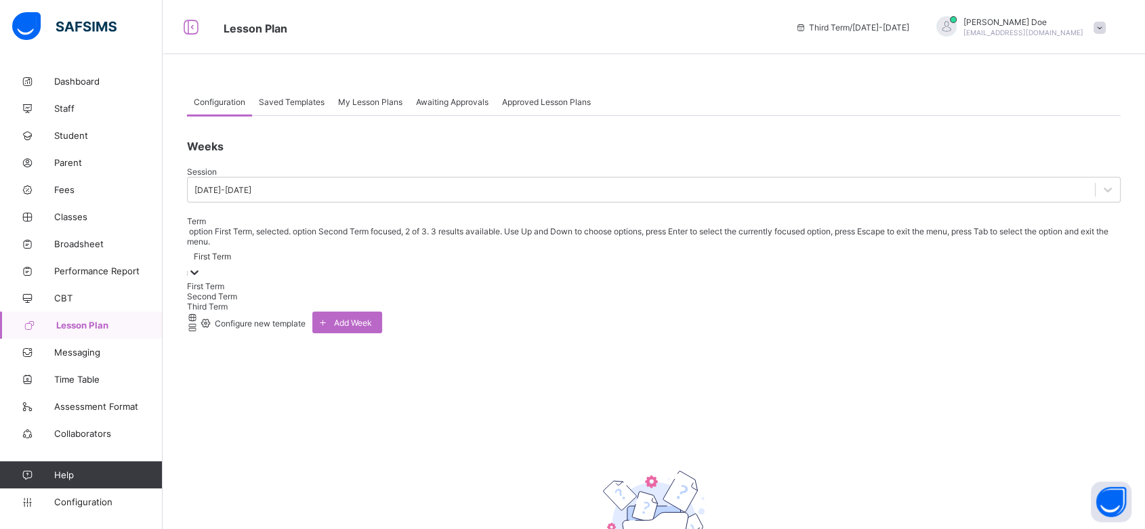
click at [380, 291] on div "Second Term" at bounding box center [654, 296] width 934 height 10
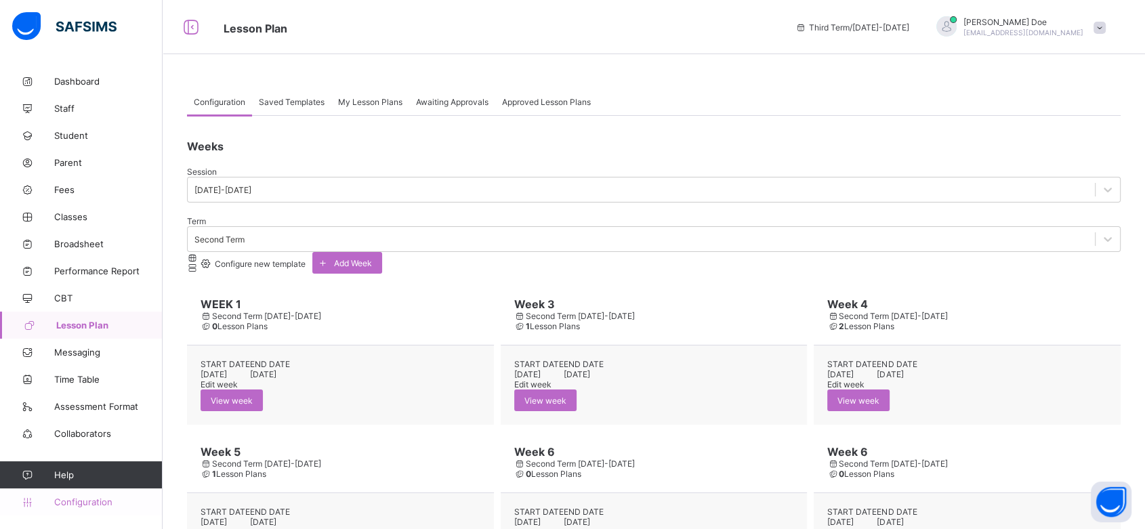
click at [99, 500] on span "Configuration" at bounding box center [108, 502] width 108 height 11
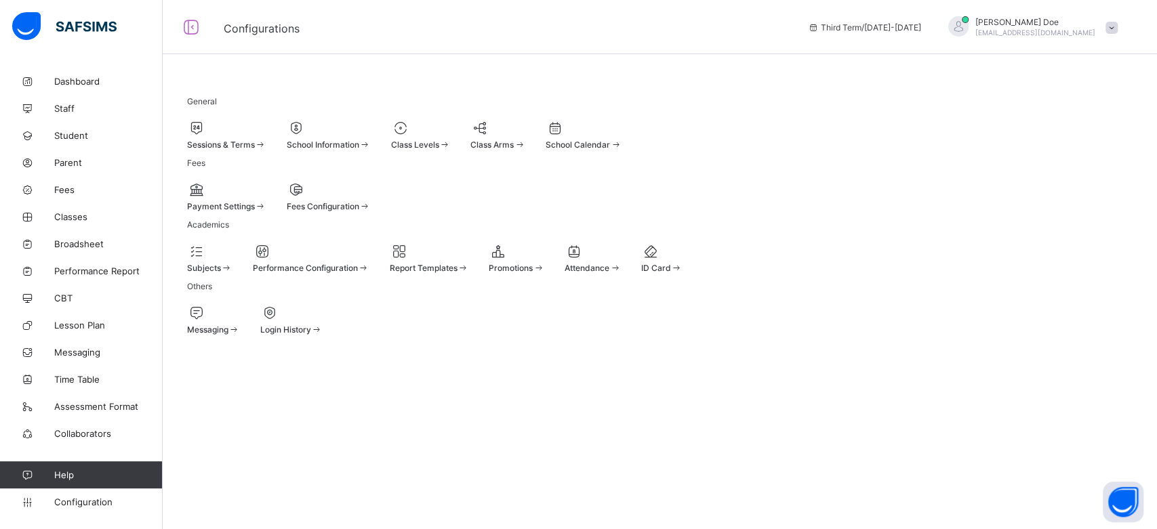
click at [266, 120] on div "Sessions & Terms" at bounding box center [226, 135] width 79 height 30
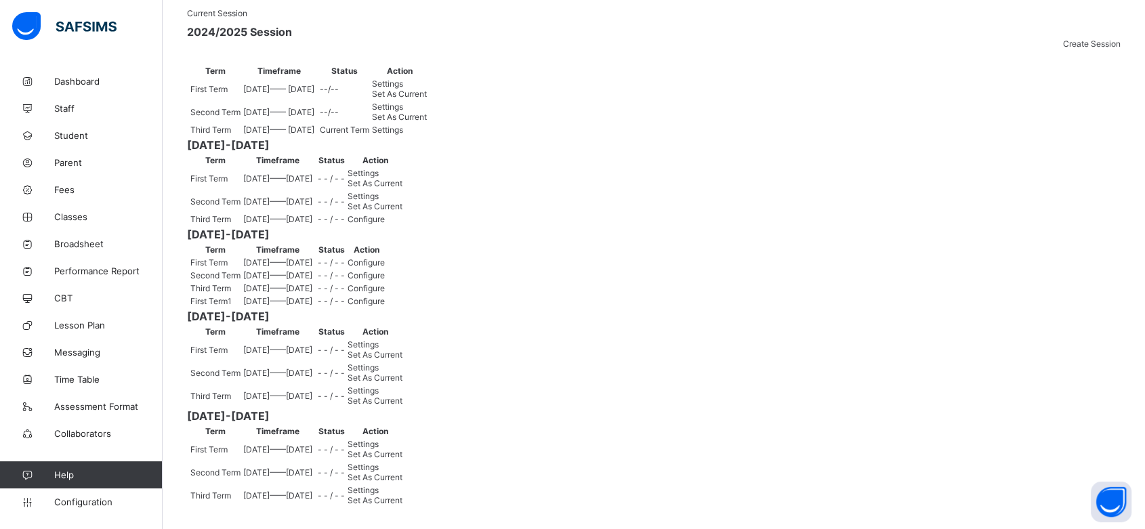
scroll to position [843, 0]
click at [403, 472] on div "Set As Current" at bounding box center [375, 477] width 55 height 10
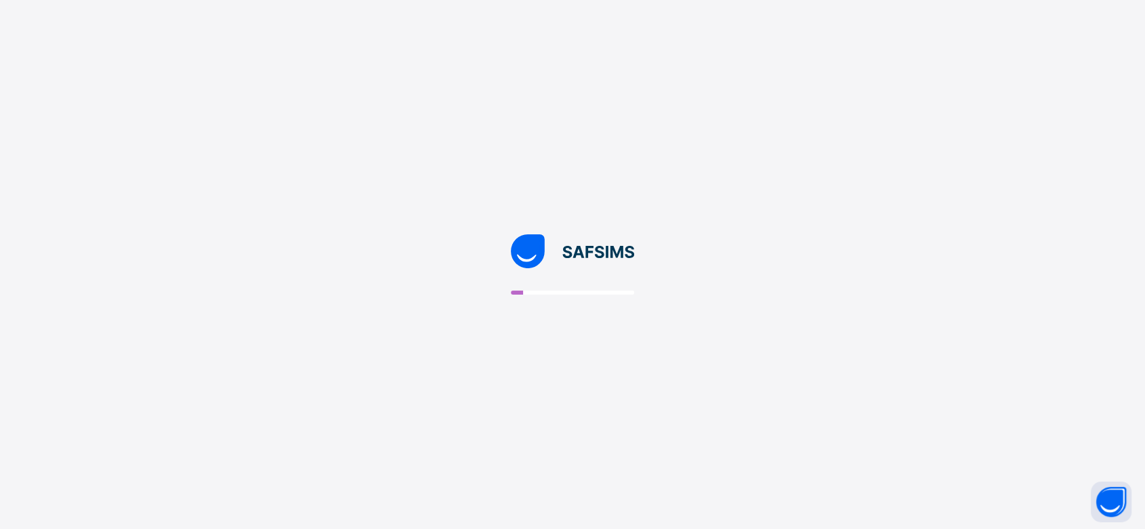
scroll to position [0, 0]
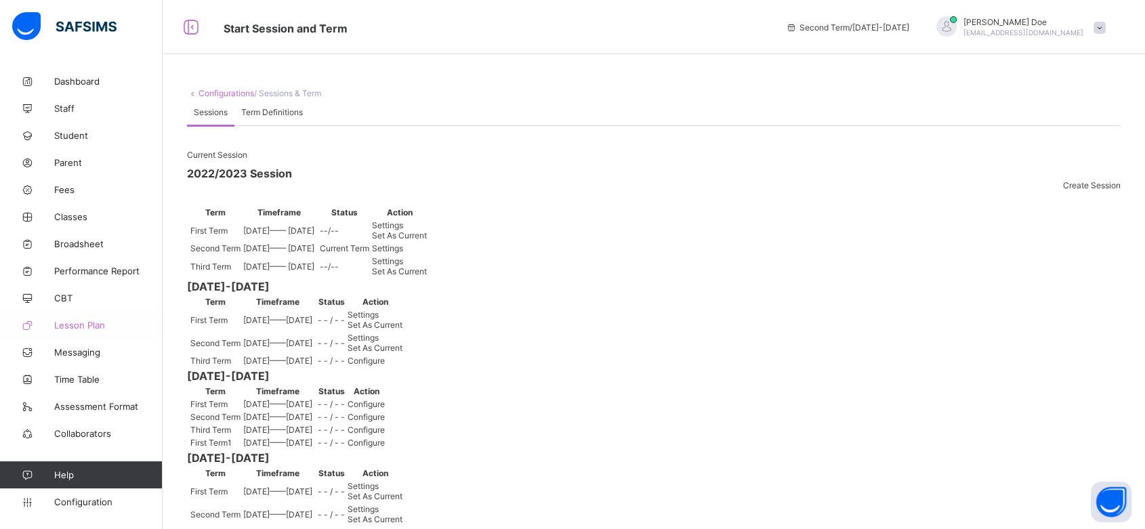
click at [83, 331] on link "Lesson Plan" at bounding box center [81, 325] width 163 height 27
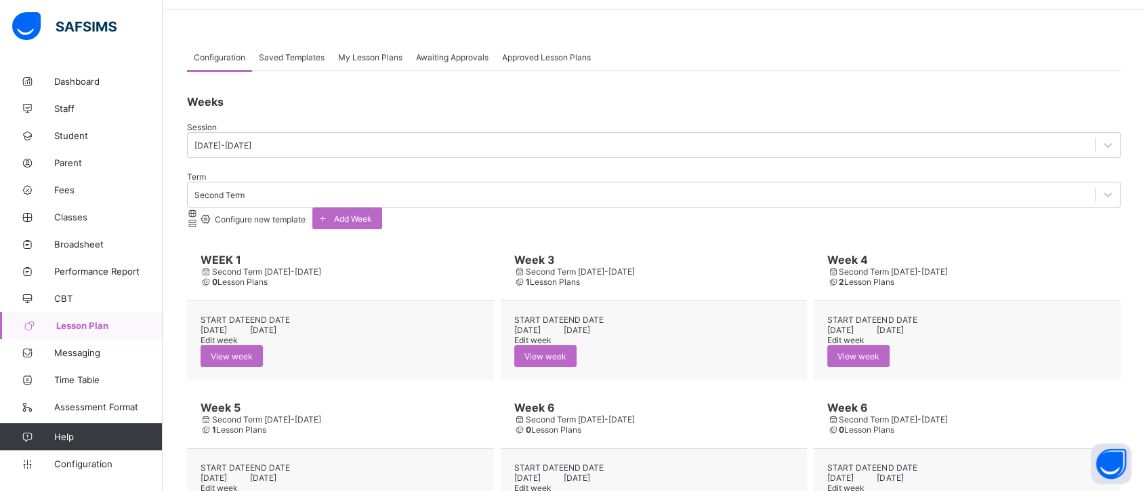
scroll to position [38, 0]
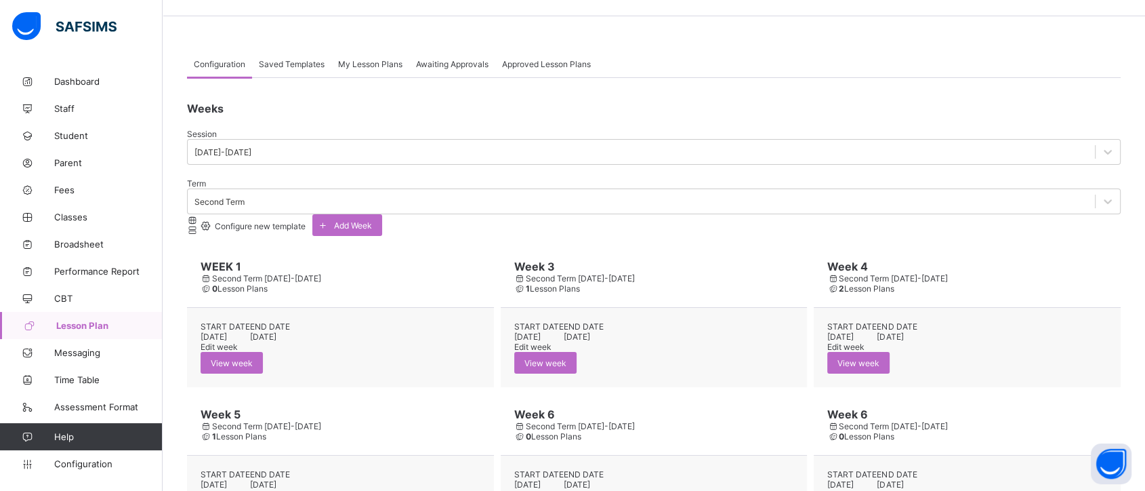
click at [291, 66] on span "Saved Templates" at bounding box center [292, 64] width 66 height 10
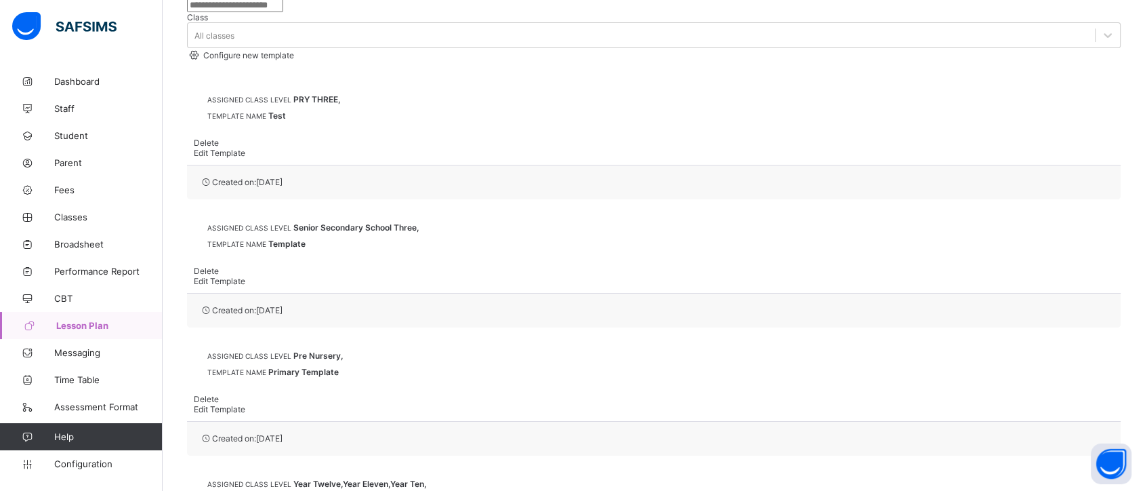
scroll to position [141, 0]
click at [245, 148] on span "Edit Template" at bounding box center [220, 153] width 52 height 10
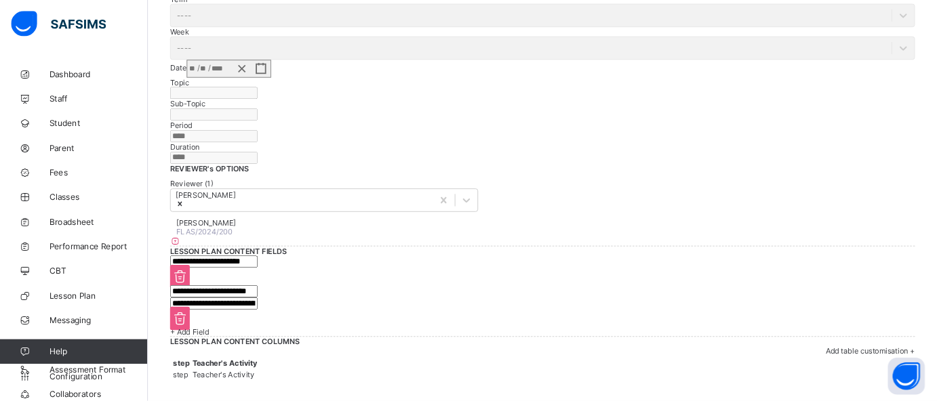
scroll to position [743, 0]
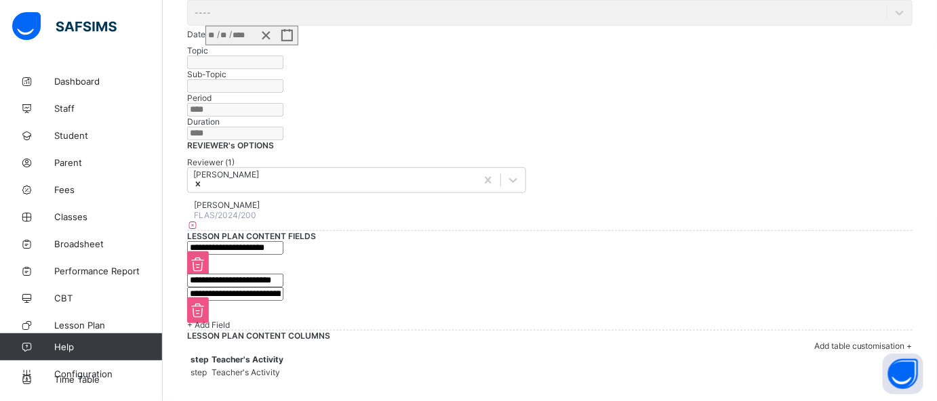
drag, startPoint x: 618, startPoint y: 0, endPoint x: 679, endPoint y: 209, distance: 217.5
click at [679, 241] on div "**********" at bounding box center [549, 285] width 725 height 89
drag, startPoint x: 814, startPoint y: 9, endPoint x: 699, endPoint y: 134, distance: 170.3
click at [316, 231] on span at bounding box center [316, 236] width 0 height 10
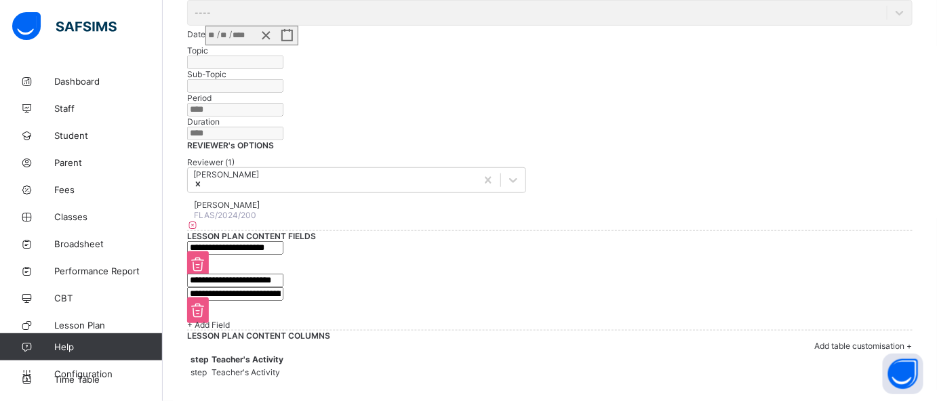
scroll to position [694, 0]
click at [283, 241] on input "**********" at bounding box center [235, 248] width 96 height 14
click at [230, 320] on span "+ Add Field" at bounding box center [208, 325] width 43 height 10
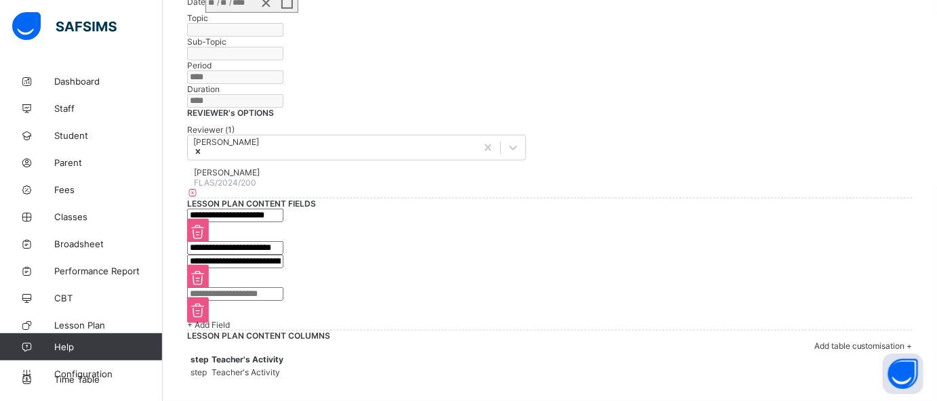
click at [283, 287] on input "text" at bounding box center [235, 294] width 96 height 14
click at [241, 287] on input "text" at bounding box center [235, 294] width 96 height 14
type input "*"
click at [209, 298] on span at bounding box center [198, 311] width 22 height 26
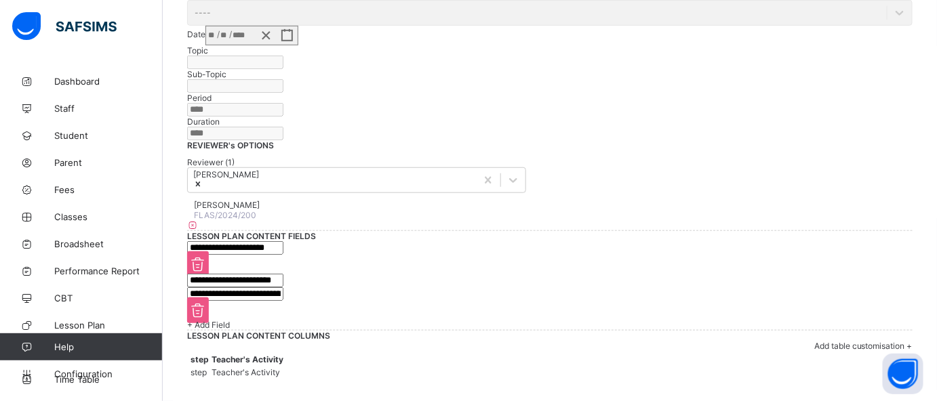
scroll to position [857, 0]
click at [814, 341] on span "+ Add table customisation" at bounding box center [863, 346] width 98 height 10
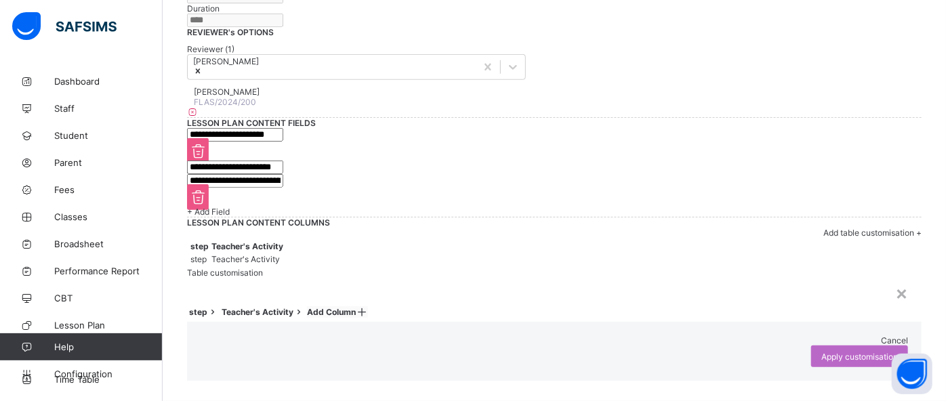
click at [368, 307] on icon at bounding box center [362, 312] width 12 height 10
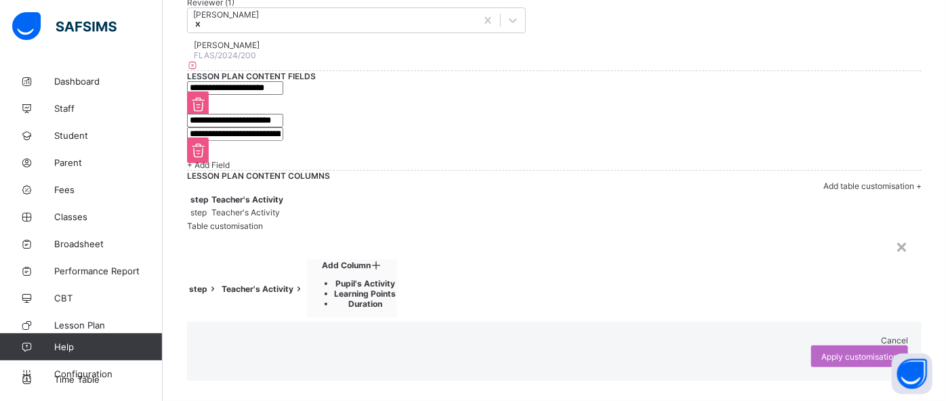
click at [396, 279] on ul "Pupil's Activity Learning Points Duration" at bounding box center [352, 294] width 89 height 30
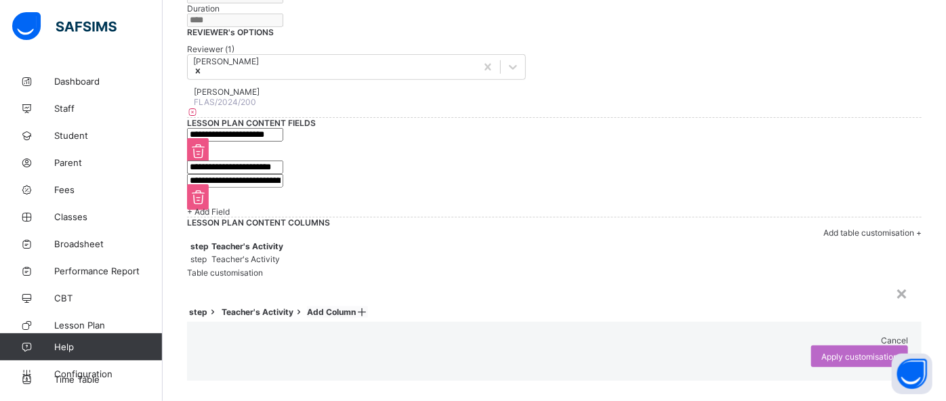
click at [368, 307] on icon at bounding box center [362, 312] width 12 height 10
click at [881, 335] on span "Cancel" at bounding box center [894, 340] width 27 height 10
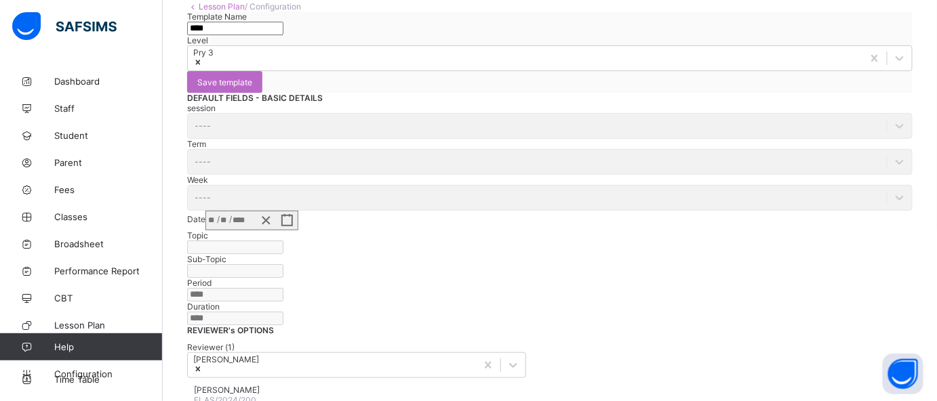
scroll to position [33, 0]
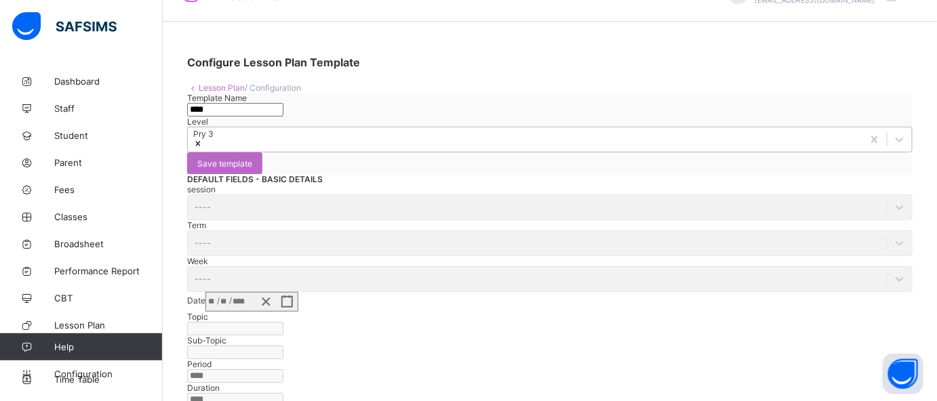
click at [525, 152] on div "Pry 3" at bounding box center [525, 139] width 674 height 24
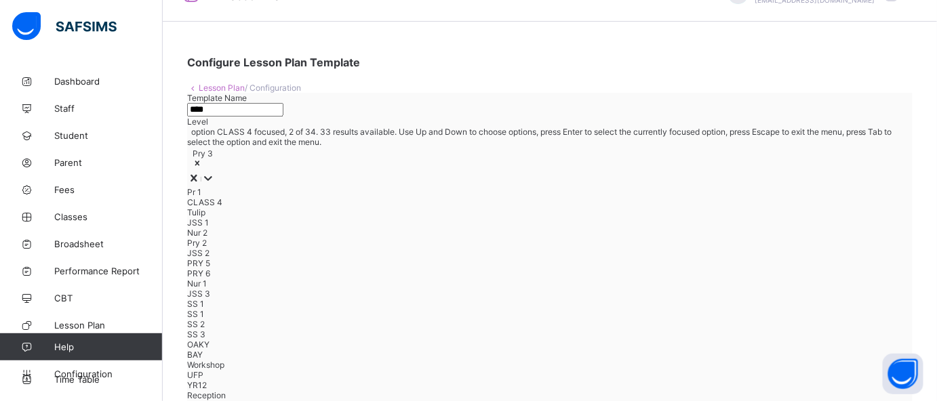
click at [506, 199] on div "CLASS 4" at bounding box center [549, 202] width 725 height 10
click at [540, 161] on div "Pry 3 CLASS 4" at bounding box center [549, 159] width 725 height 24
click at [524, 218] on div "JSS 1" at bounding box center [549, 212] width 725 height 10
click at [524, 171] on div "Pry 3 CLASS 4 JSS 1" at bounding box center [549, 159] width 725 height 24
click at [506, 207] on div "Tulip" at bounding box center [549, 202] width 725 height 10
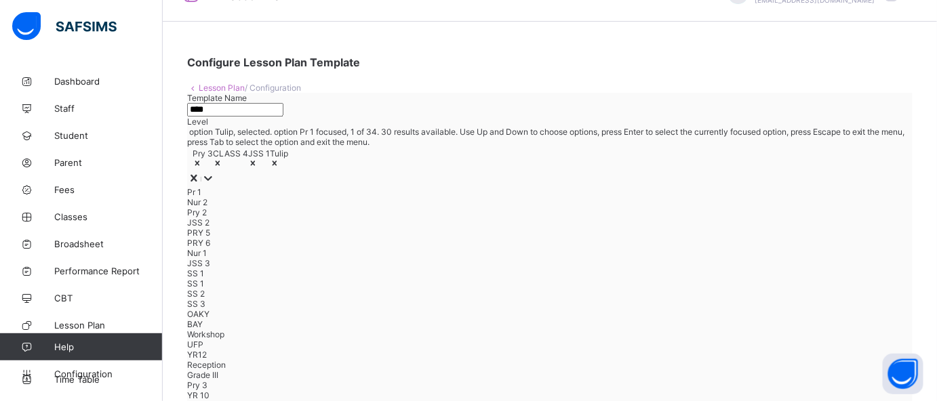
click at [543, 162] on div "Pry 3 CLASS 4 JSS 1 Tulip" at bounding box center [549, 159] width 725 height 24
click at [488, 228] on div "JSS 2" at bounding box center [549, 223] width 725 height 10
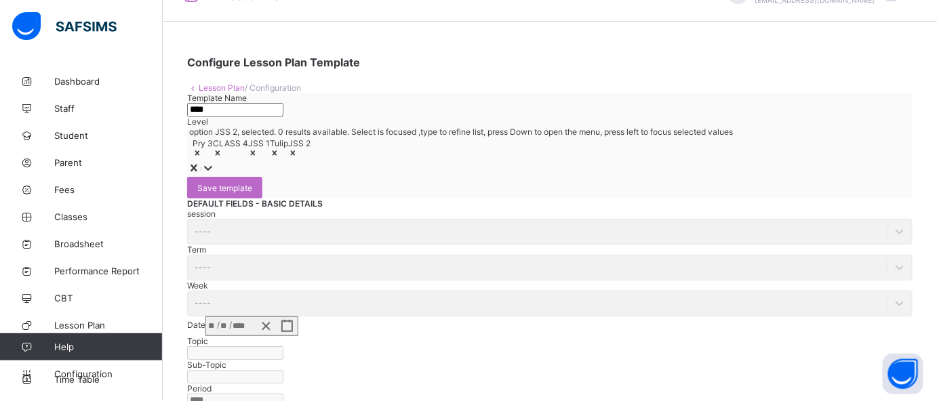
scroll to position [0, 0]
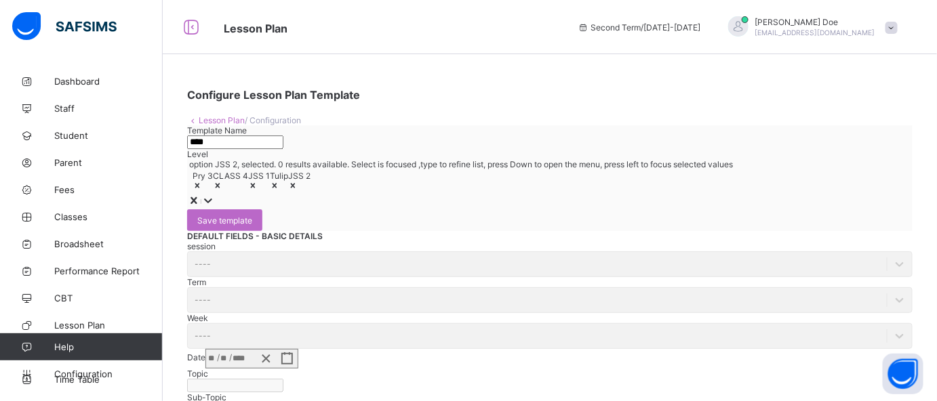
click at [218, 119] on link "Lesson Plan" at bounding box center [222, 120] width 46 height 10
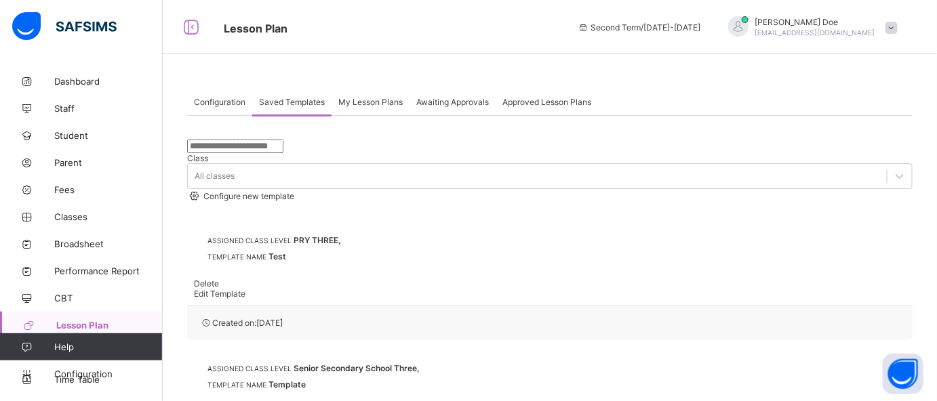
click at [374, 104] on span "My Lesson Plans" at bounding box center [370, 102] width 64 height 10
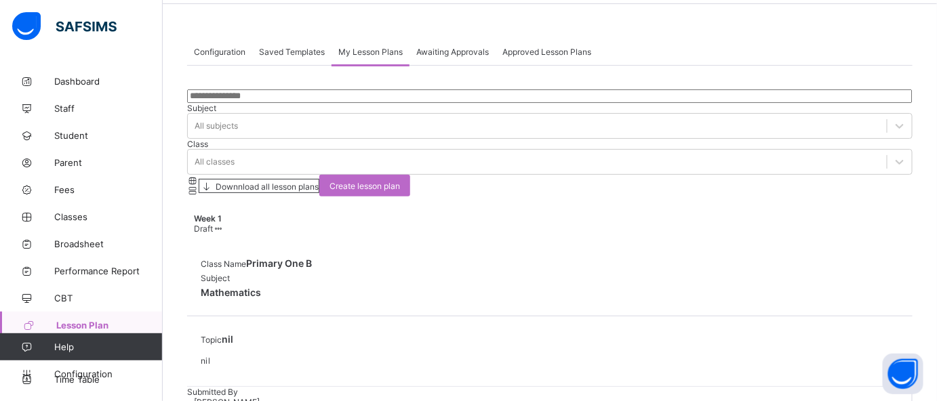
scroll to position [60, 0]
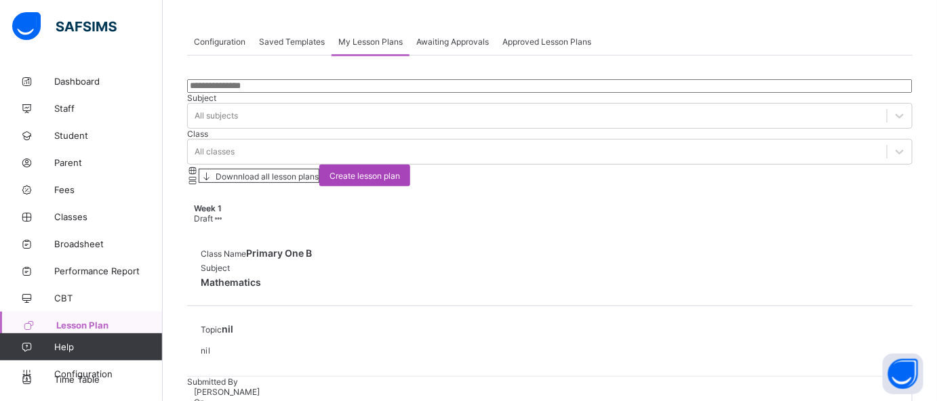
click at [400, 171] on span "Create lesson plan" at bounding box center [364, 176] width 70 height 10
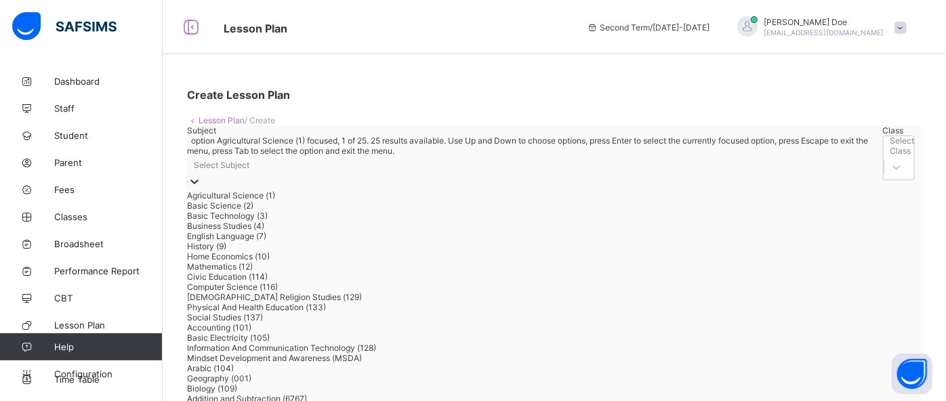
click at [201, 178] on icon at bounding box center [195, 182] width 14 height 14
click at [294, 201] on div "Agricultural Science (1)" at bounding box center [531, 195] width 689 height 10
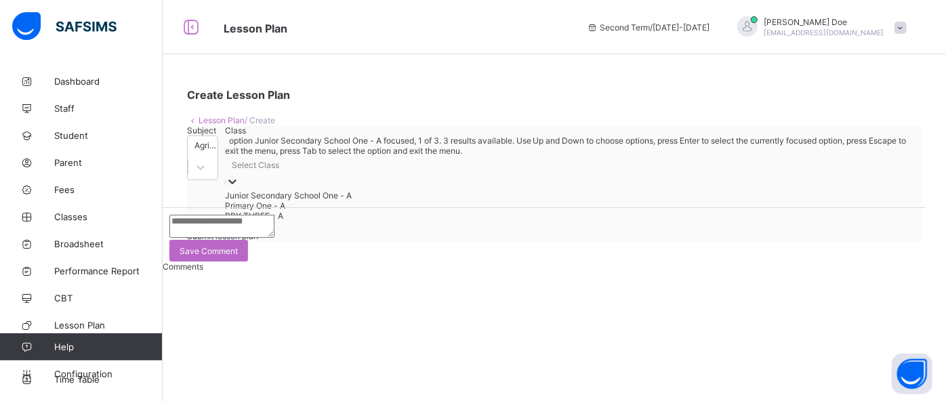
click at [408, 175] on div "Select Class" at bounding box center [570, 165] width 690 height 19
click at [407, 201] on div "Junior Secondary School One - A" at bounding box center [570, 195] width 690 height 10
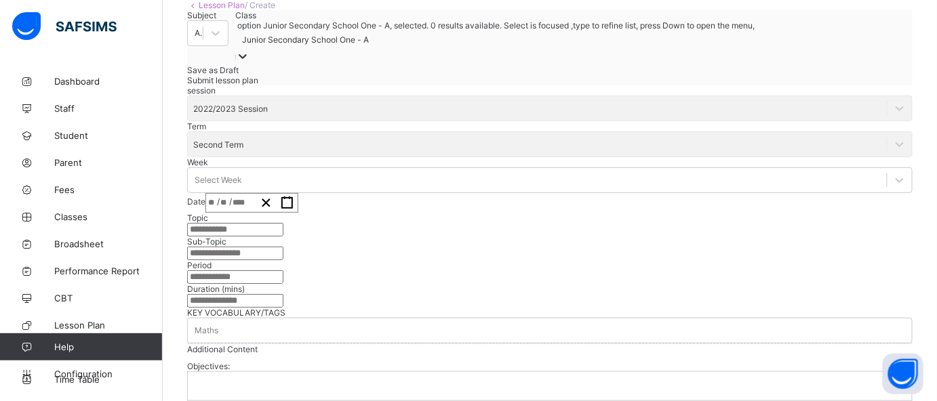
scroll to position [138, 0]
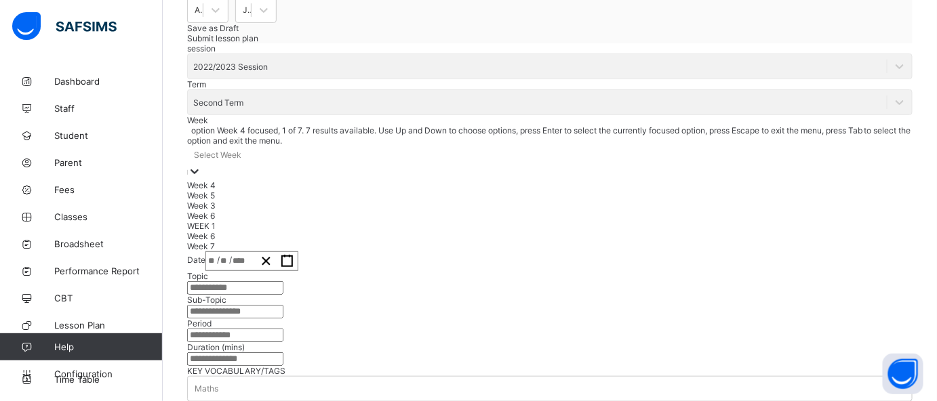
click at [352, 165] on div "Select Week" at bounding box center [549, 155] width 725 height 19
click at [351, 201] on div "Week 5" at bounding box center [549, 195] width 725 height 10
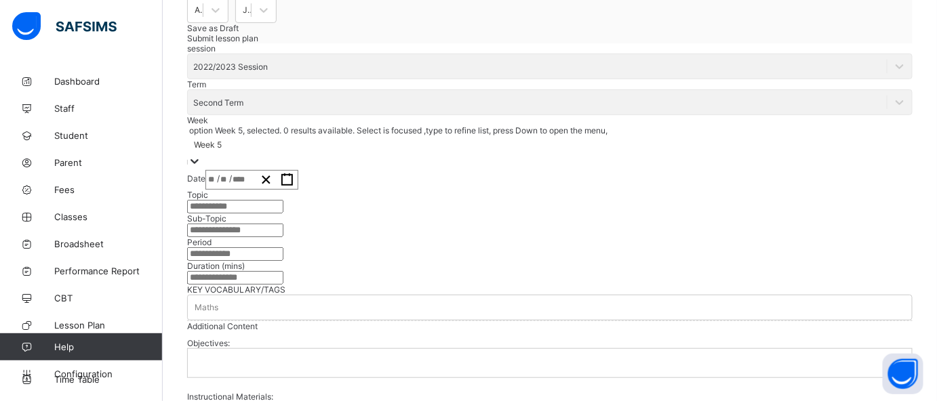
click at [256, 189] on div "/ /" at bounding box center [230, 180] width 49 height 18
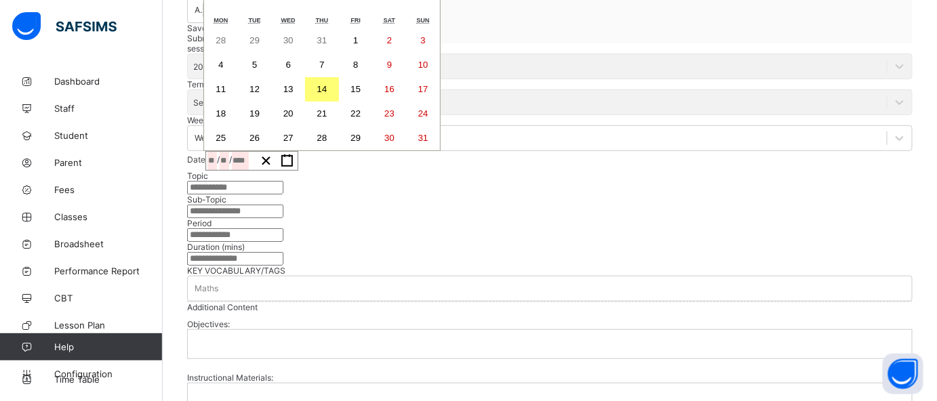
click at [260, 94] on abbr "12" at bounding box center [254, 89] width 10 height 10
type input "**********"
type input "*"
type input "**"
type input "****"
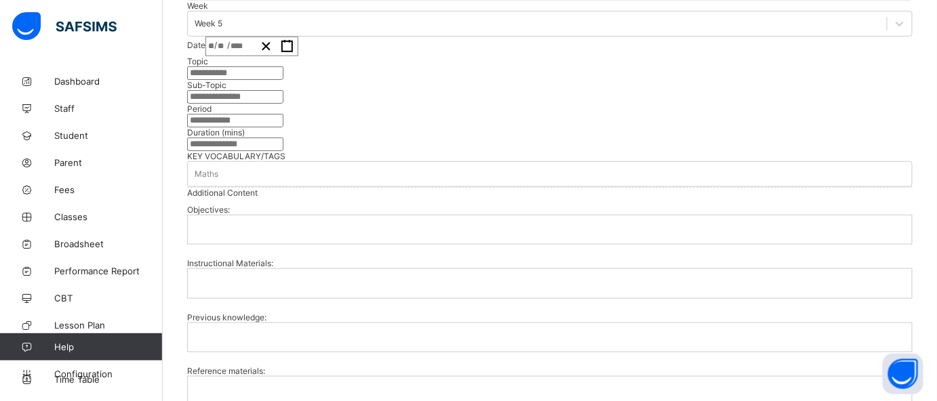
scroll to position [256, 0]
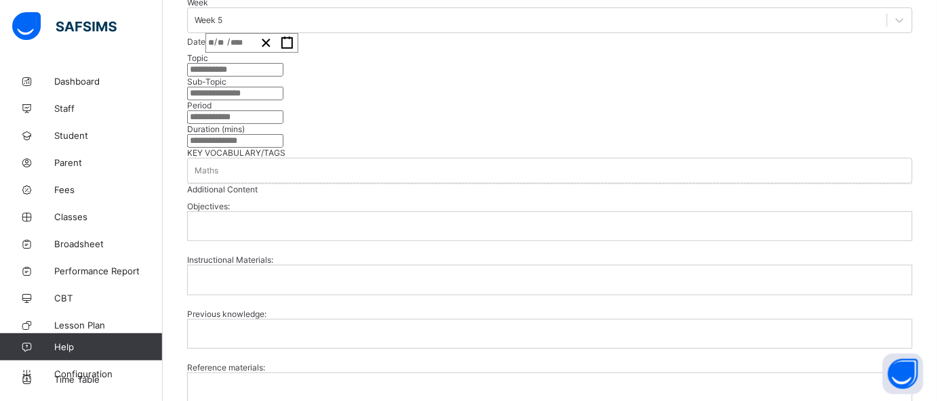
click at [283, 124] on input "text" at bounding box center [235, 117] width 96 height 14
click at [283, 148] on input "number" at bounding box center [235, 141] width 96 height 14
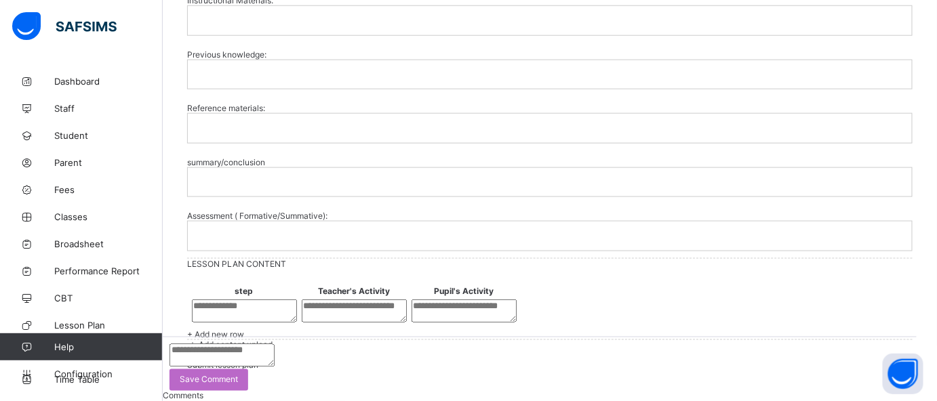
scroll to position [553, 0]
click at [273, 12] on span "Instructional Materials:" at bounding box center [230, 0] width 86 height 24
click at [377, 228] on div "Objectives: Instructional Materials: Previous knowledge: Reference materials: s…" at bounding box center [549, 96] width 725 height 323
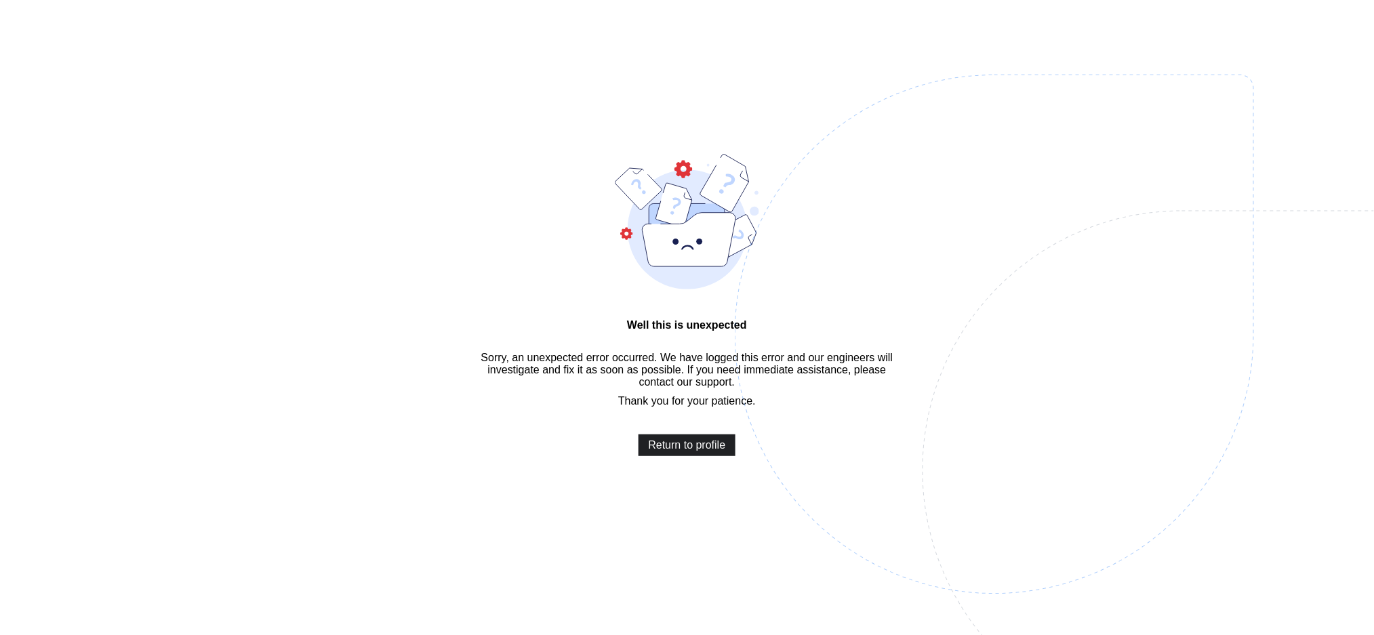
click at [691, 451] on span "Return to profile" at bounding box center [687, 445] width 77 height 12
